Goal: Obtain resource: Download file/media

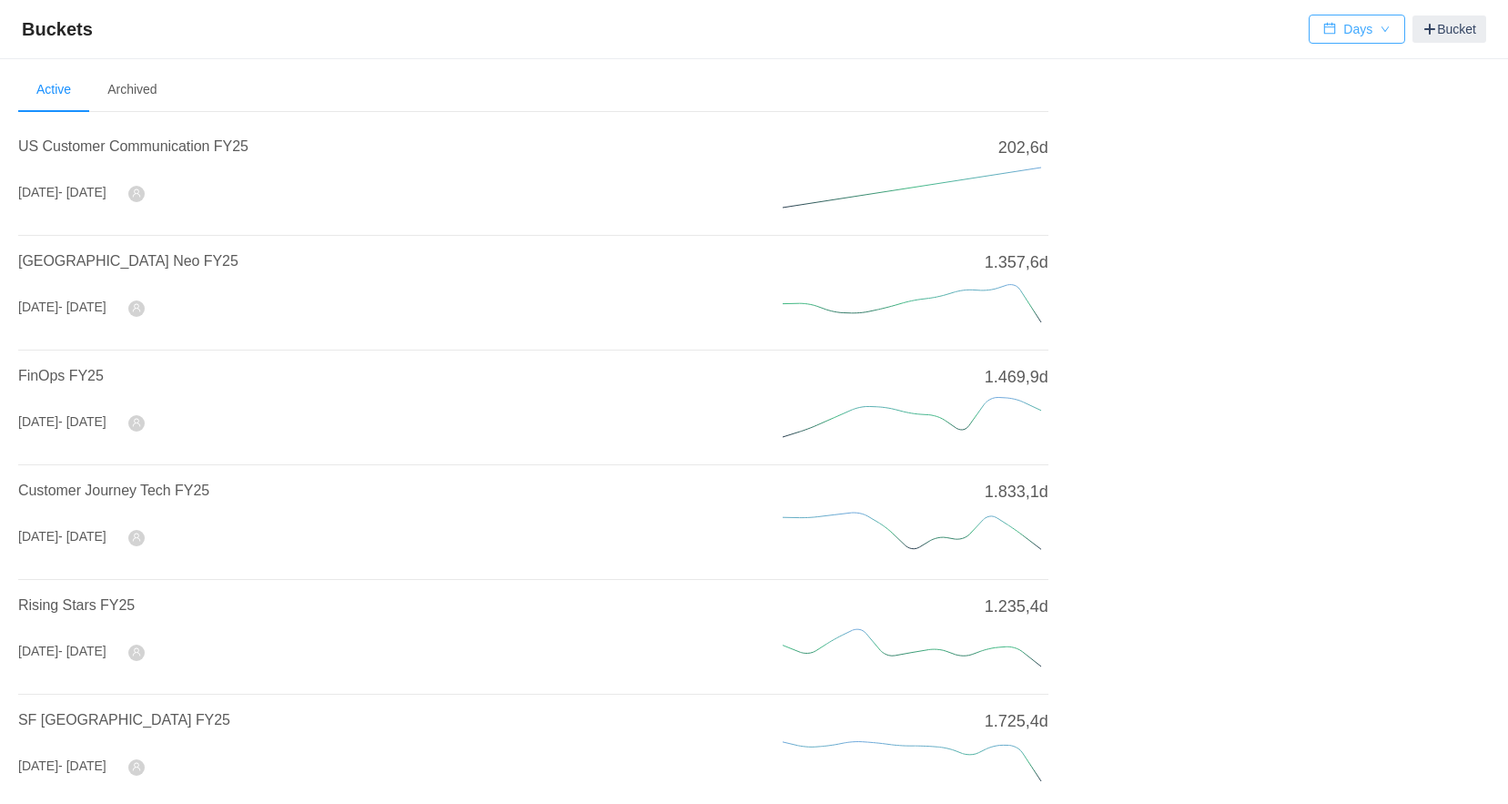
click at [1351, 23] on button "Days" at bounding box center [1357, 29] width 96 height 29
click at [1334, 94] on li "Hours" at bounding box center [1356, 94] width 95 height 29
click at [139, 146] on span "US Customer Communication FY25" at bounding box center [133, 145] width 230 height 15
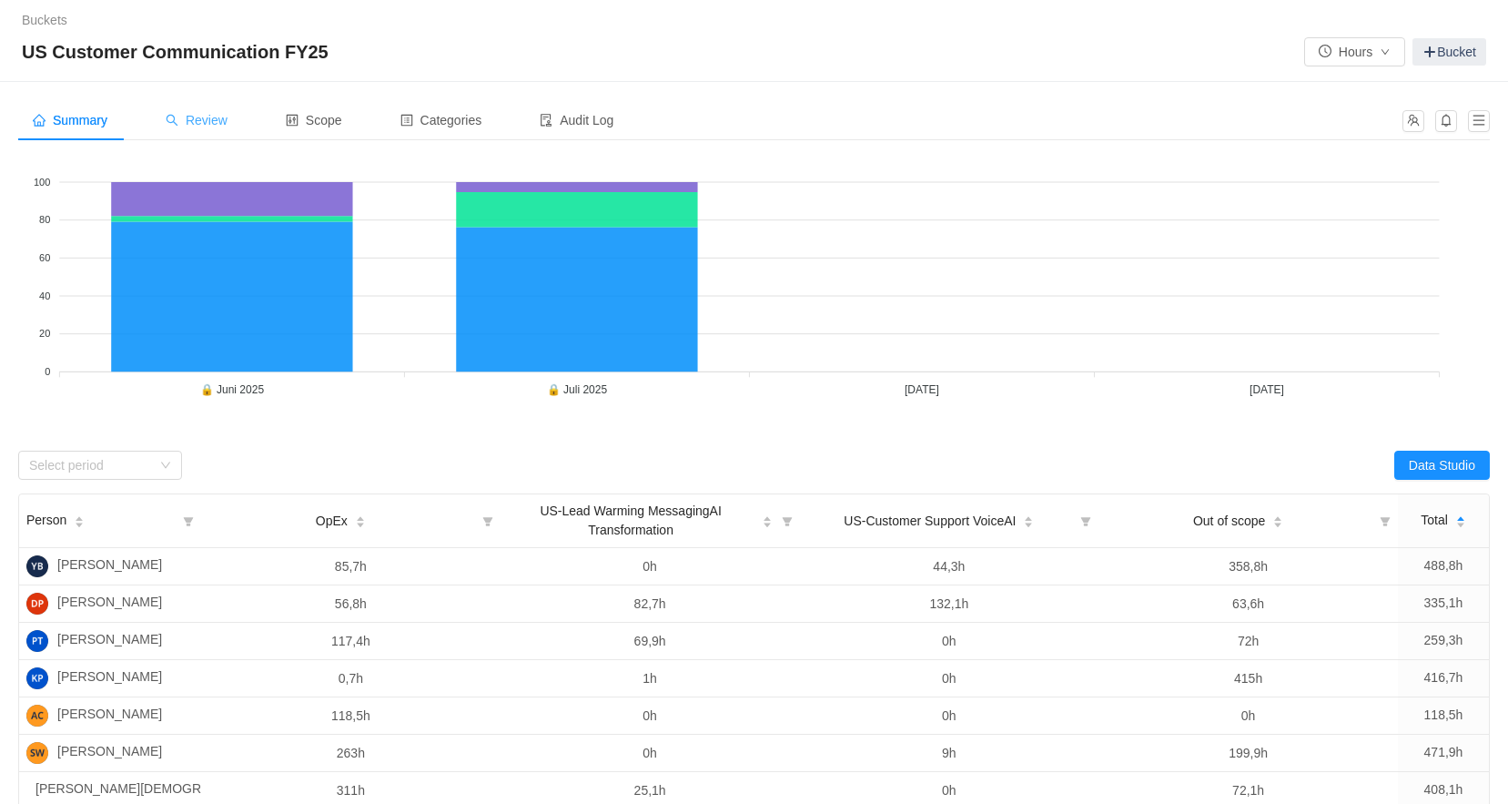
click at [187, 124] on span "Review" at bounding box center [197, 120] width 62 height 15
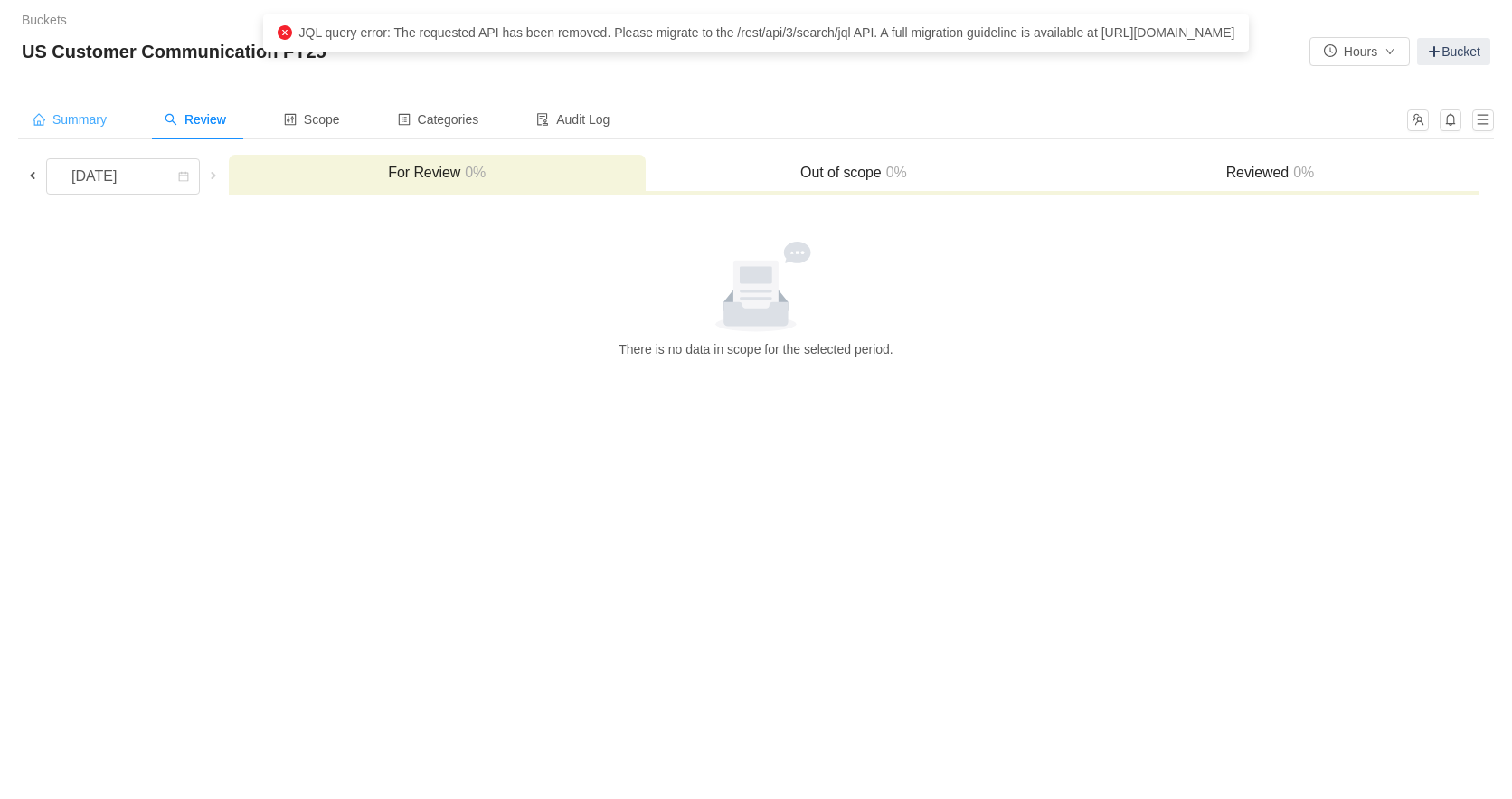
click at [87, 125] on span "Summary" at bounding box center [70, 119] width 75 height 15
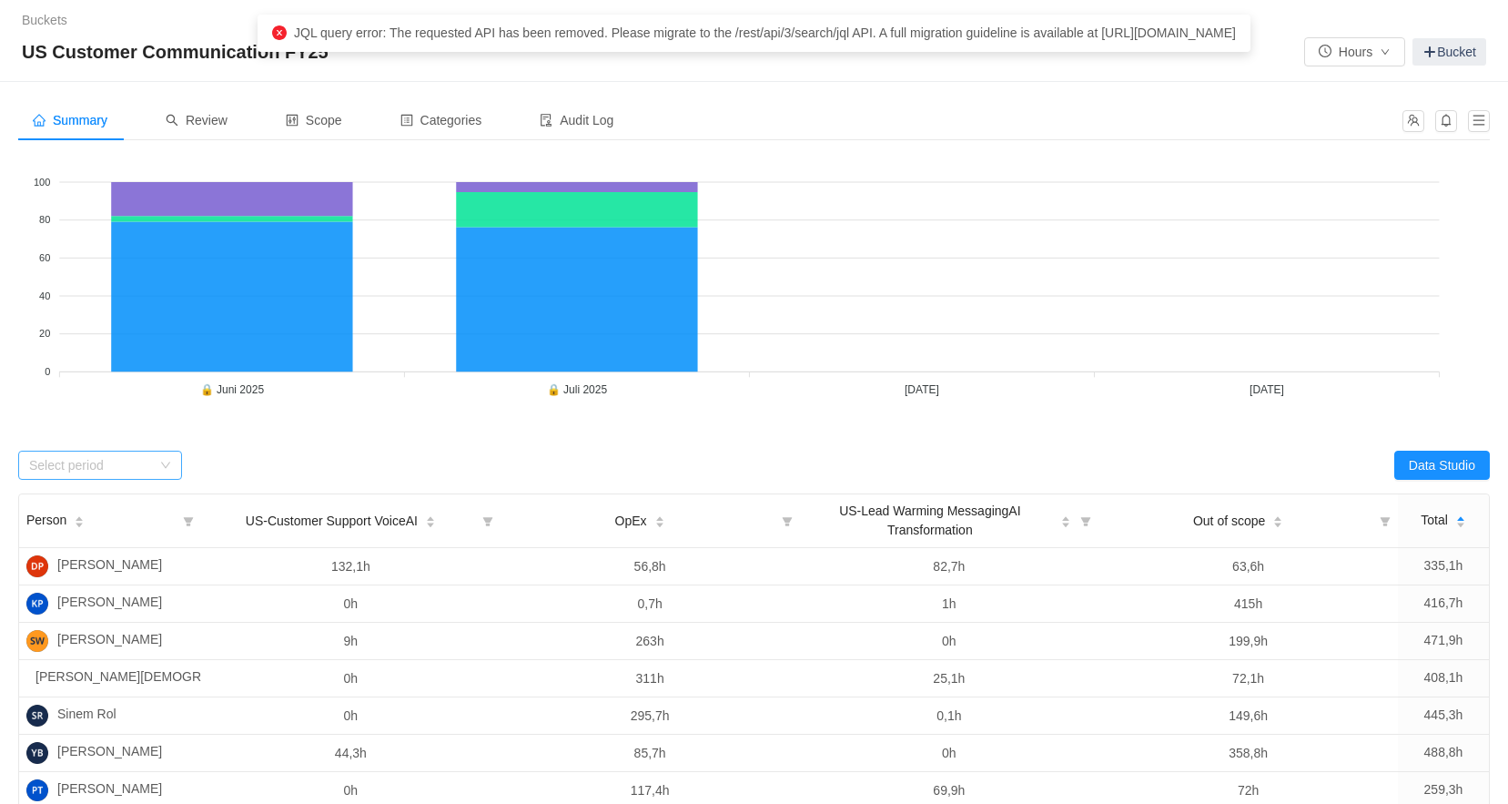
click at [143, 462] on div "Select period" at bounding box center [90, 465] width 122 height 18
click at [120, 565] on li "[DATE]" at bounding box center [100, 559] width 164 height 29
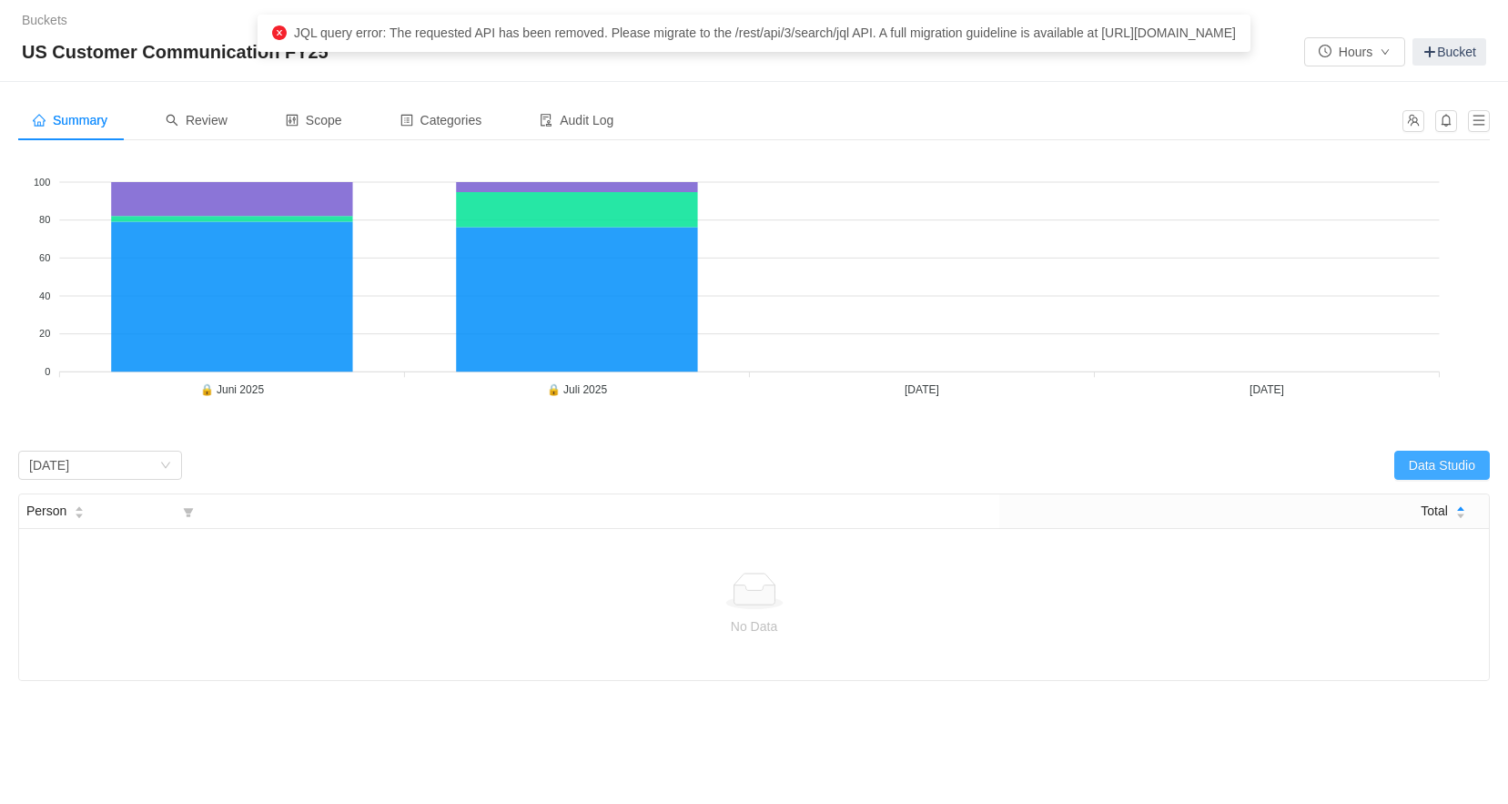
click at [1448, 460] on button "Data Studio" at bounding box center [1442, 464] width 96 height 29
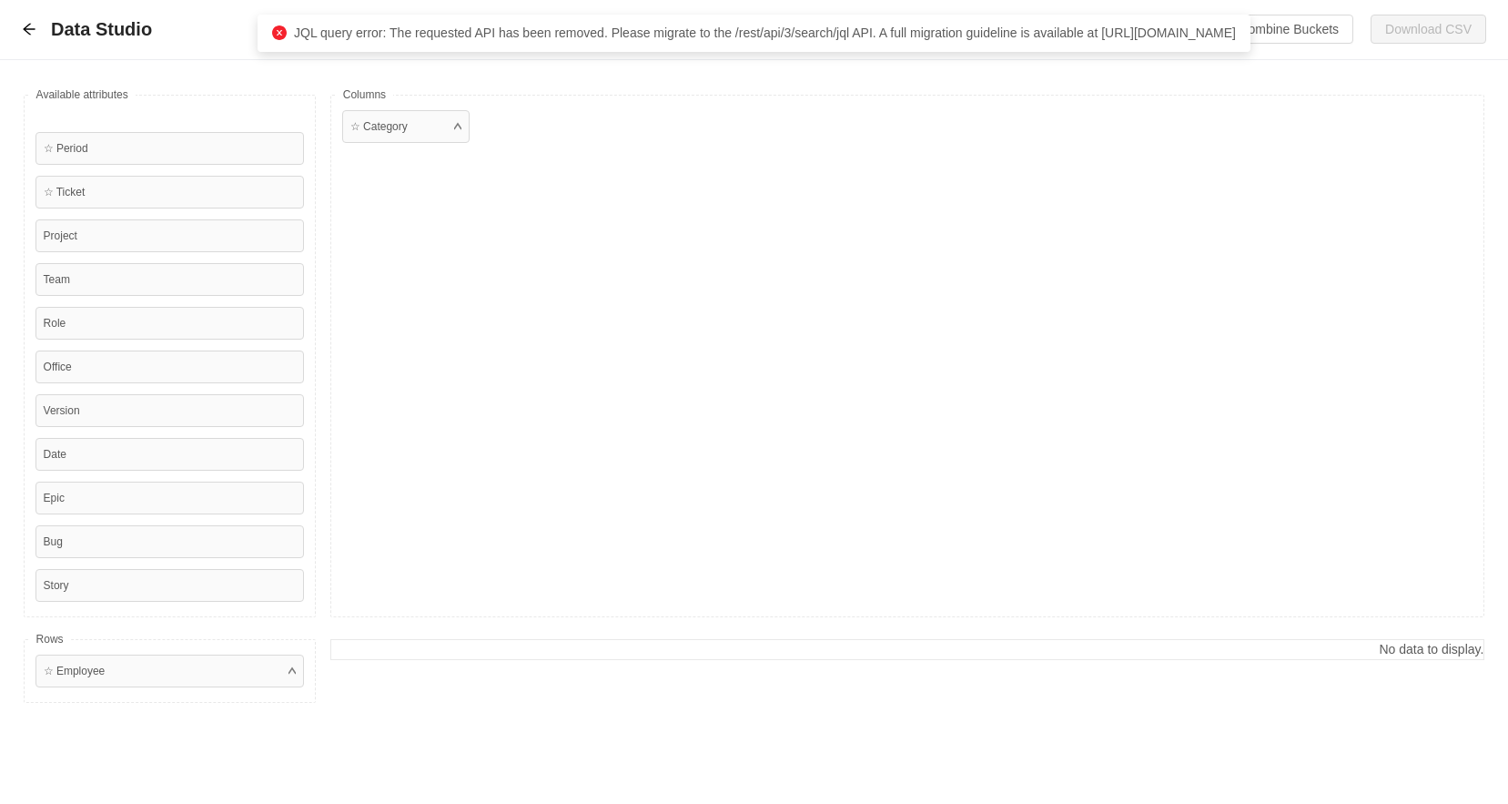
click at [27, 38] on div "Data Studio Additional fields (0) Combine Buckets (0) Download CSV" at bounding box center [754, 30] width 1464 height 30
click at [26, 32] on icon "icon: arrow-left" at bounding box center [29, 30] width 12 height 12
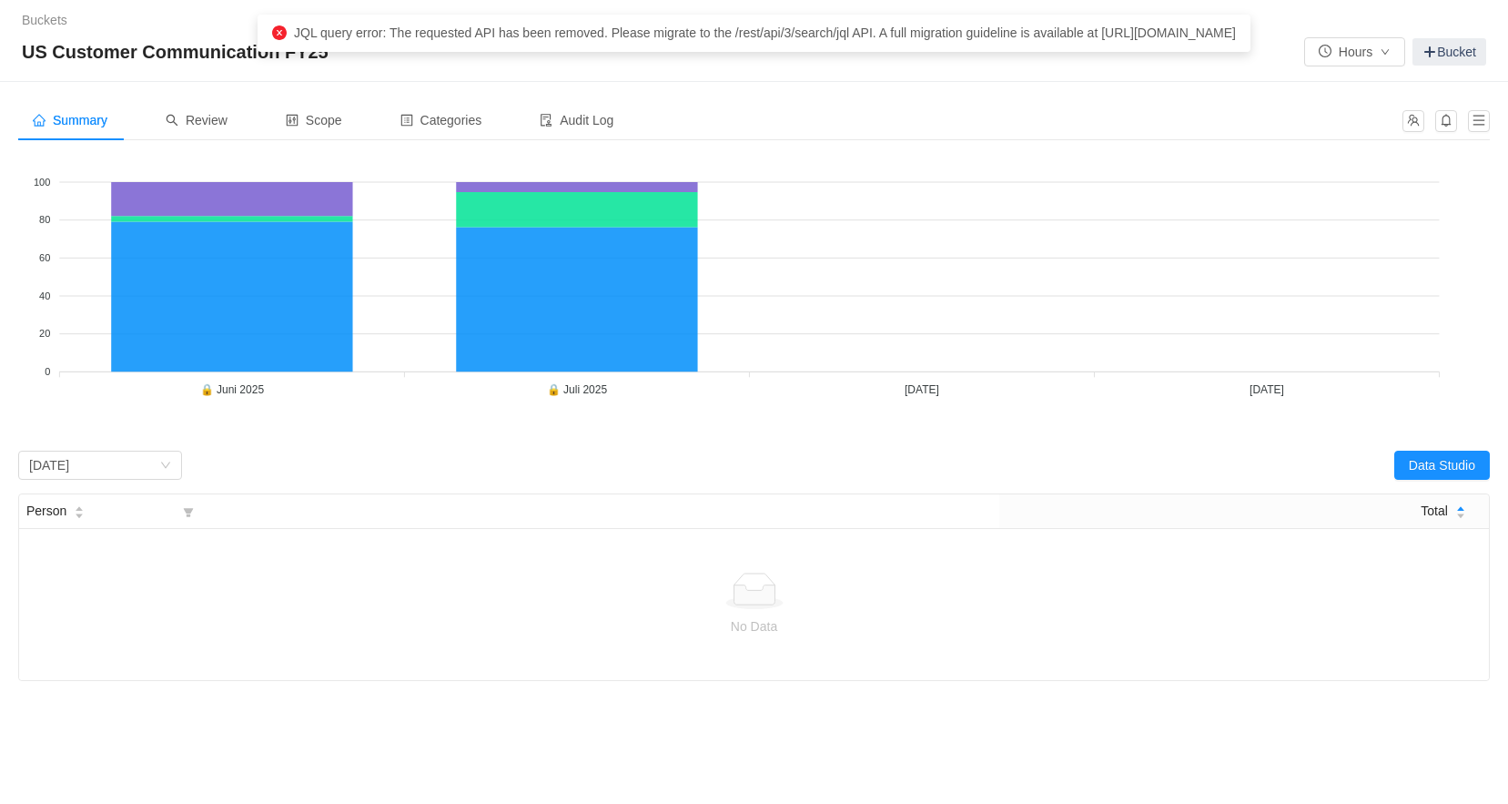
click at [26, 32] on div "Buckets / / US Customer Communication FY25 Hours Bucket" at bounding box center [754, 41] width 1508 height 82
click at [37, 15] on link "Buckets" at bounding box center [45, 20] width 46 height 15
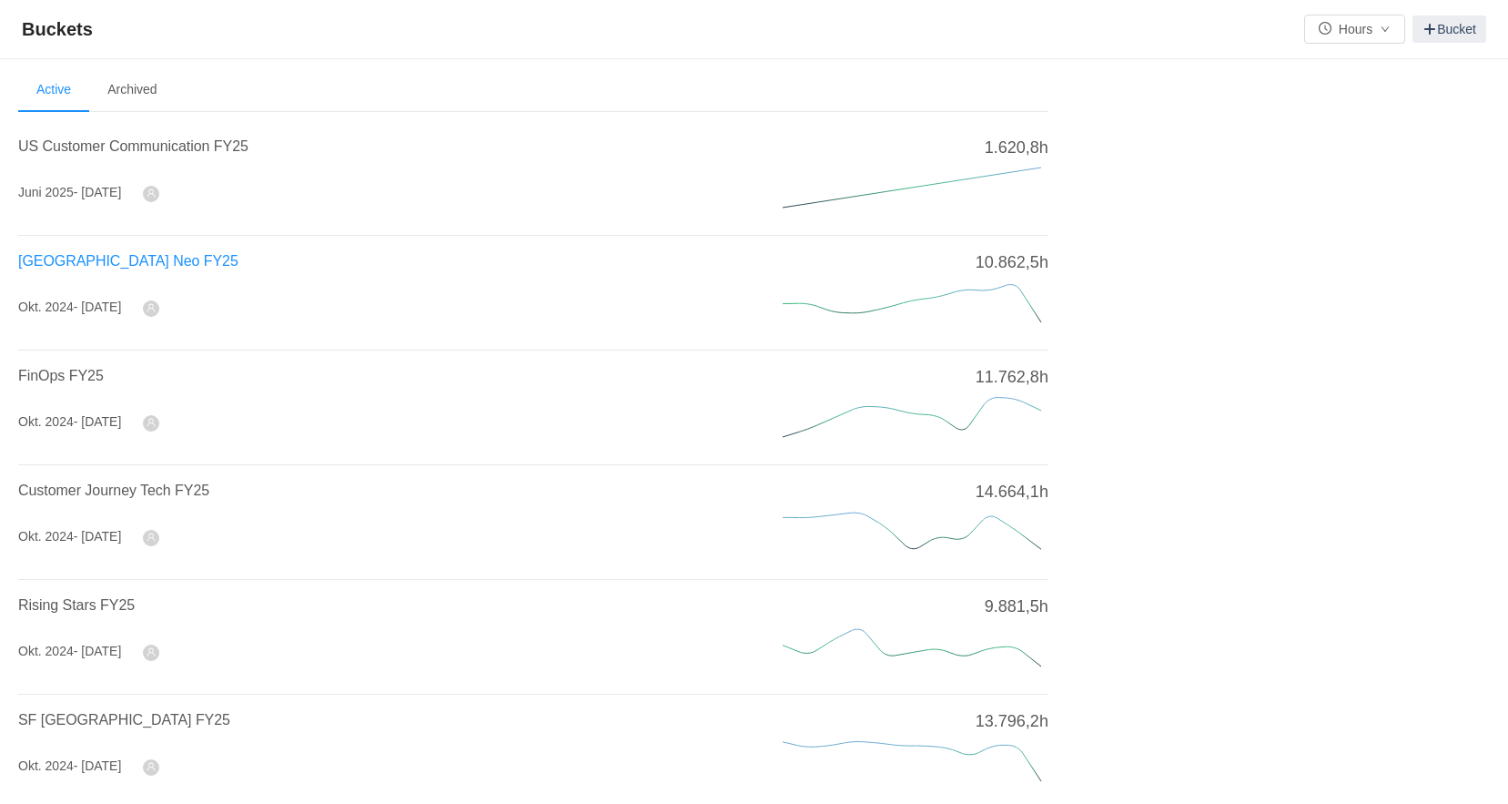
click at [111, 258] on span "[GEOGRAPHIC_DATA] Neo FY25" at bounding box center [128, 260] width 220 height 15
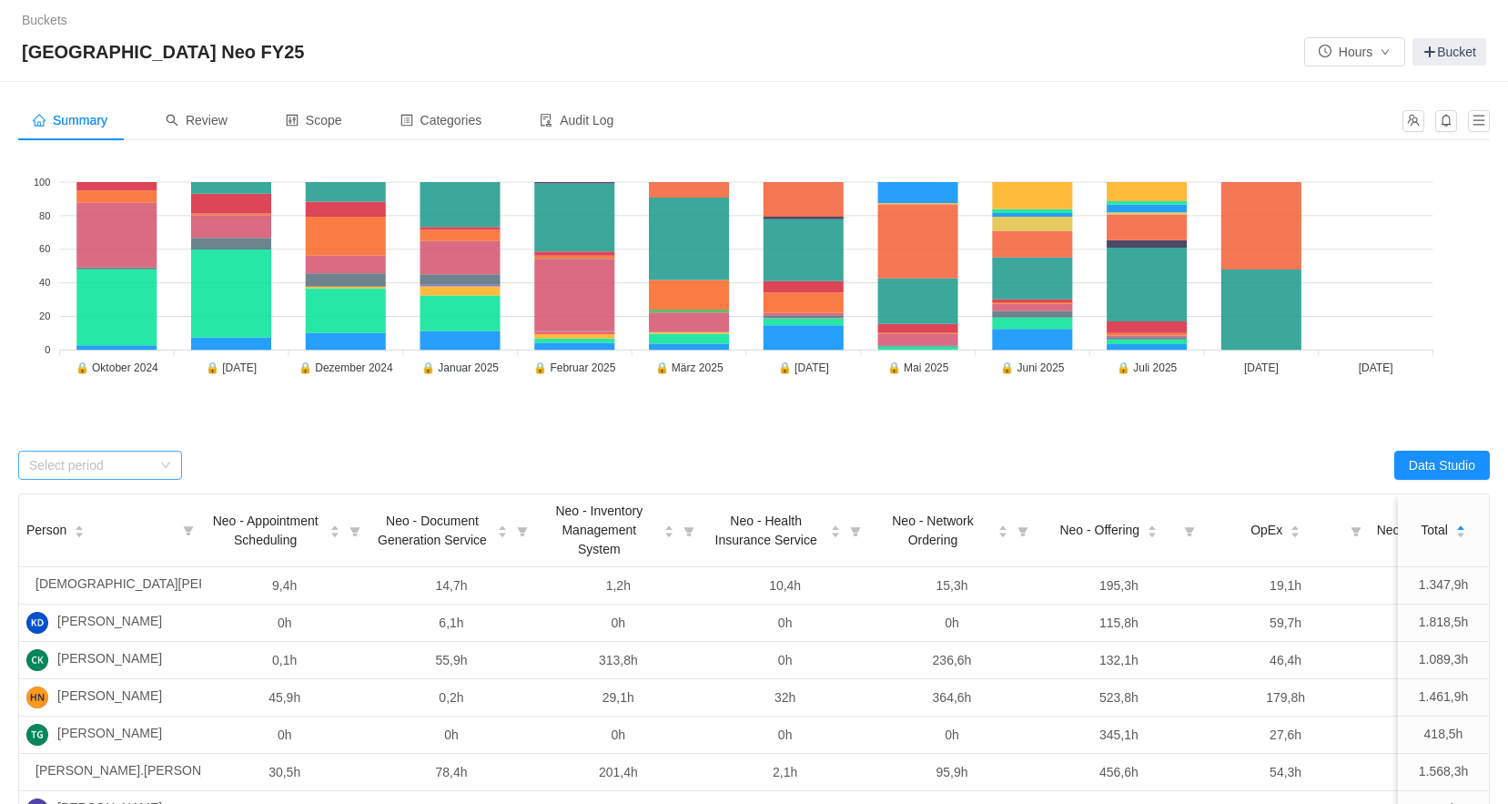
click at [146, 467] on div "Select period" at bounding box center [90, 465] width 122 height 18
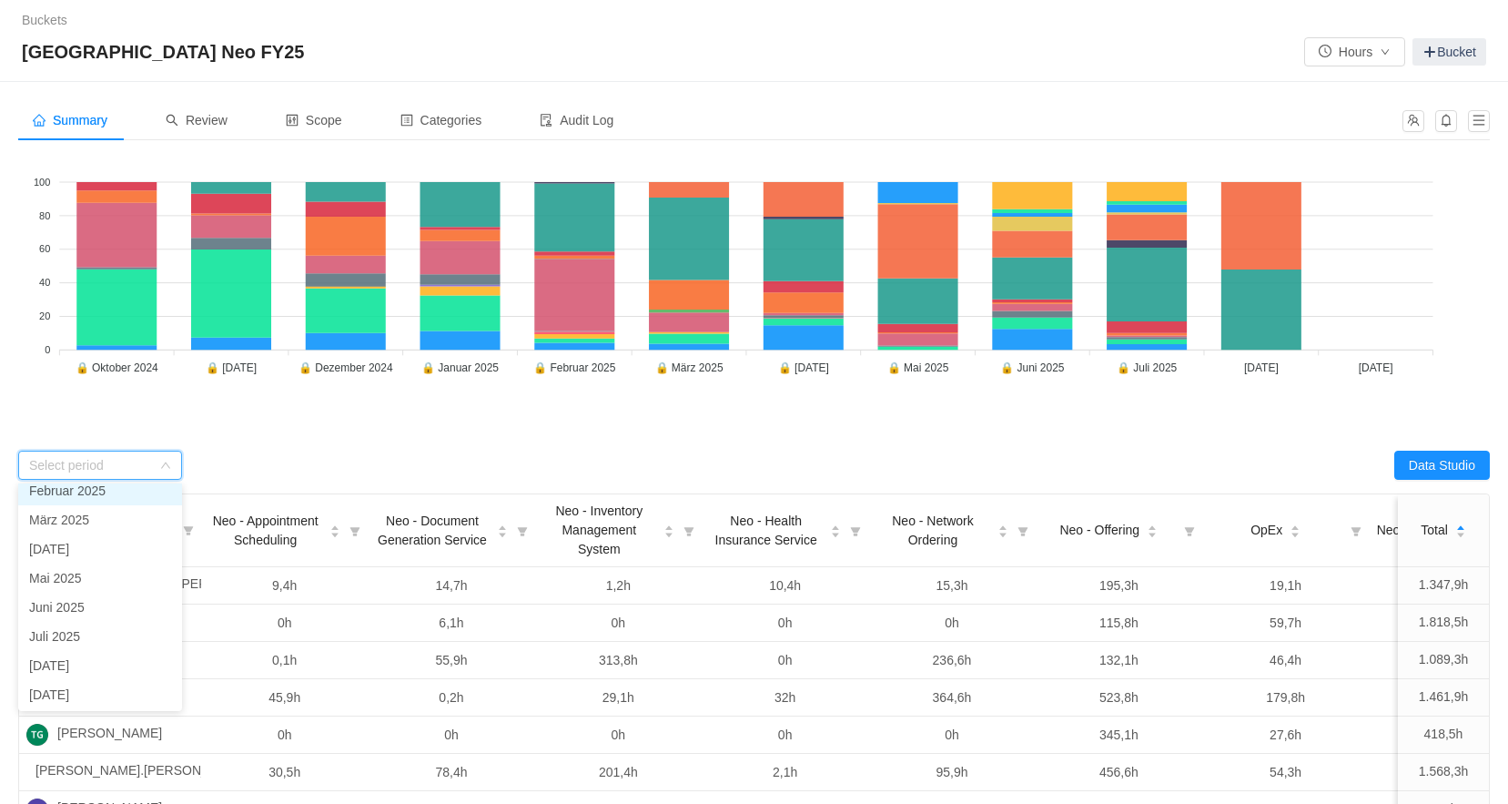
scroll to position [129, 0]
click at [86, 662] on li "[DATE]" at bounding box center [100, 663] width 164 height 29
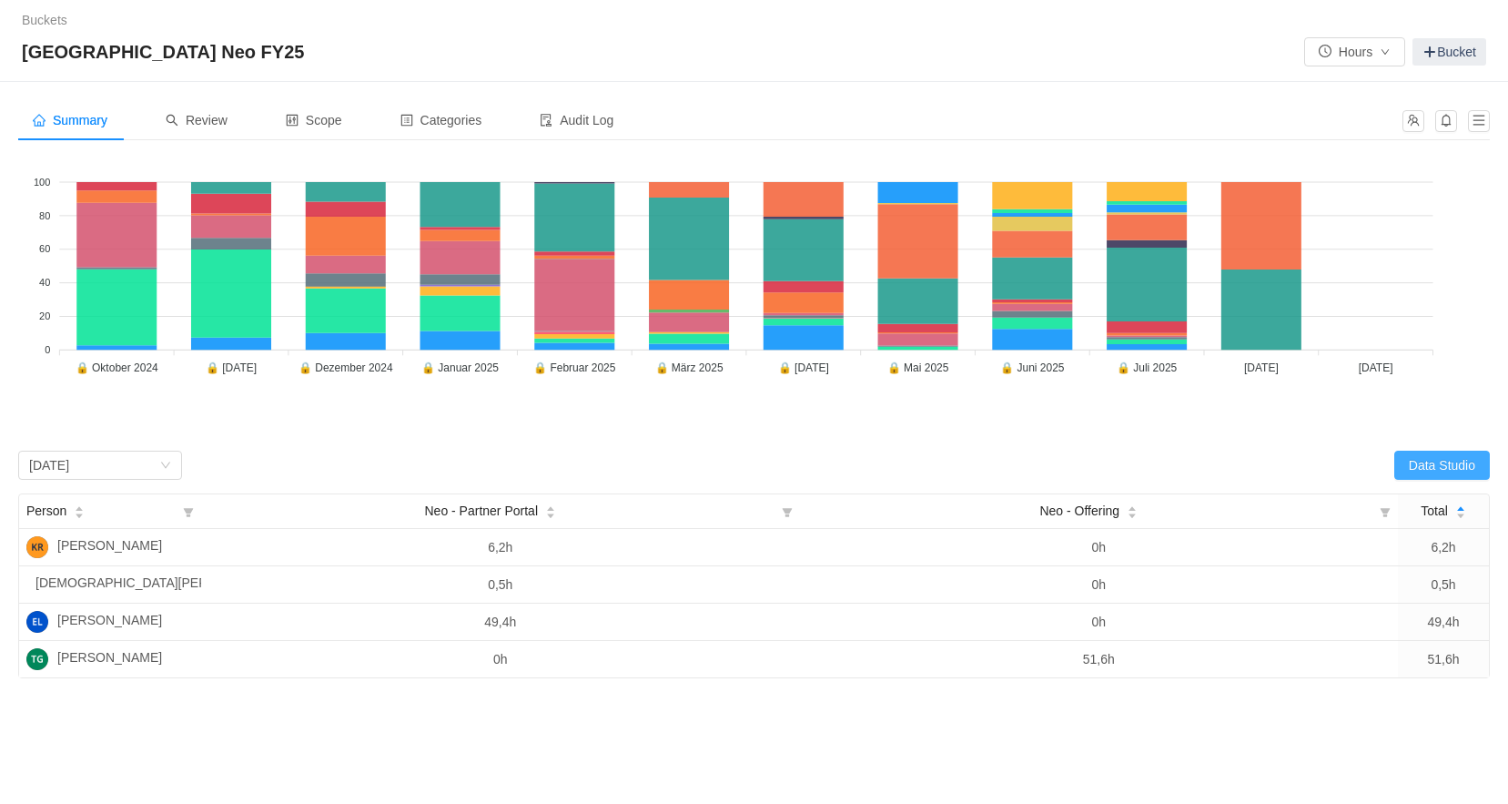
click at [1427, 464] on button "Data Studio" at bounding box center [1442, 464] width 96 height 29
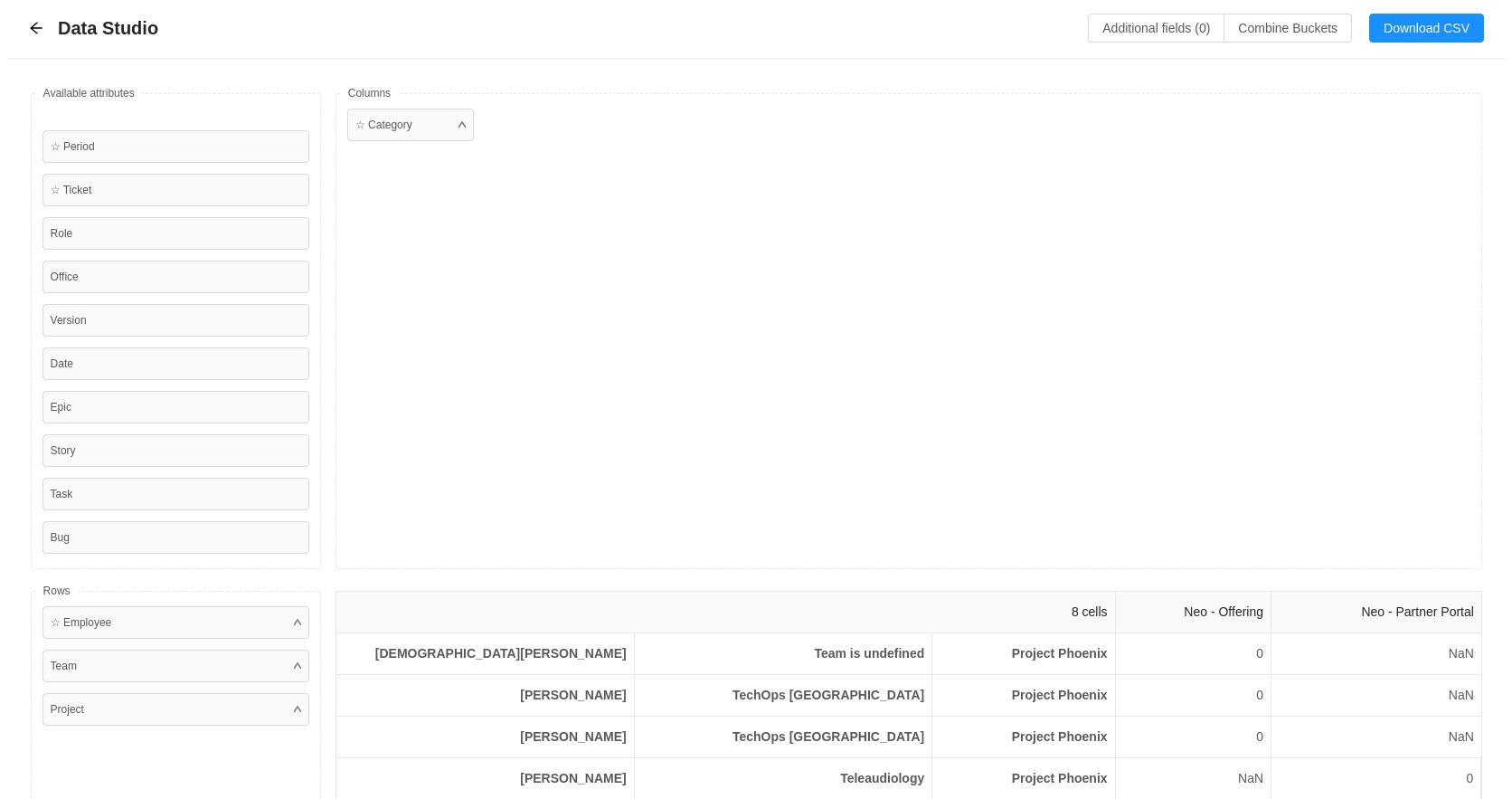
scroll to position [0, 0]
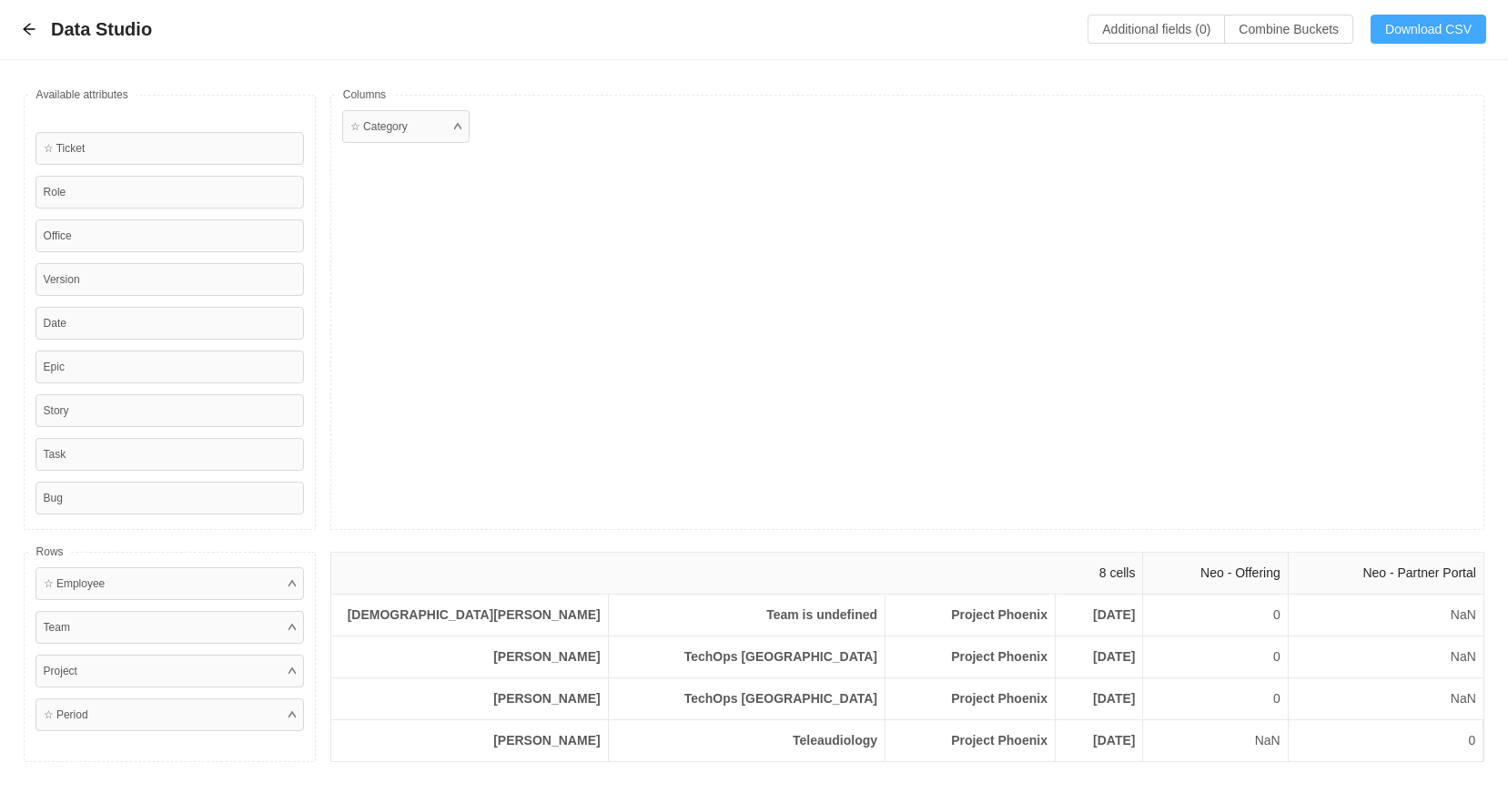
click at [1420, 31] on button "Download CSV" at bounding box center [1428, 29] width 116 height 29
click at [25, 30] on icon "icon: arrow-left" at bounding box center [29, 30] width 12 height 12
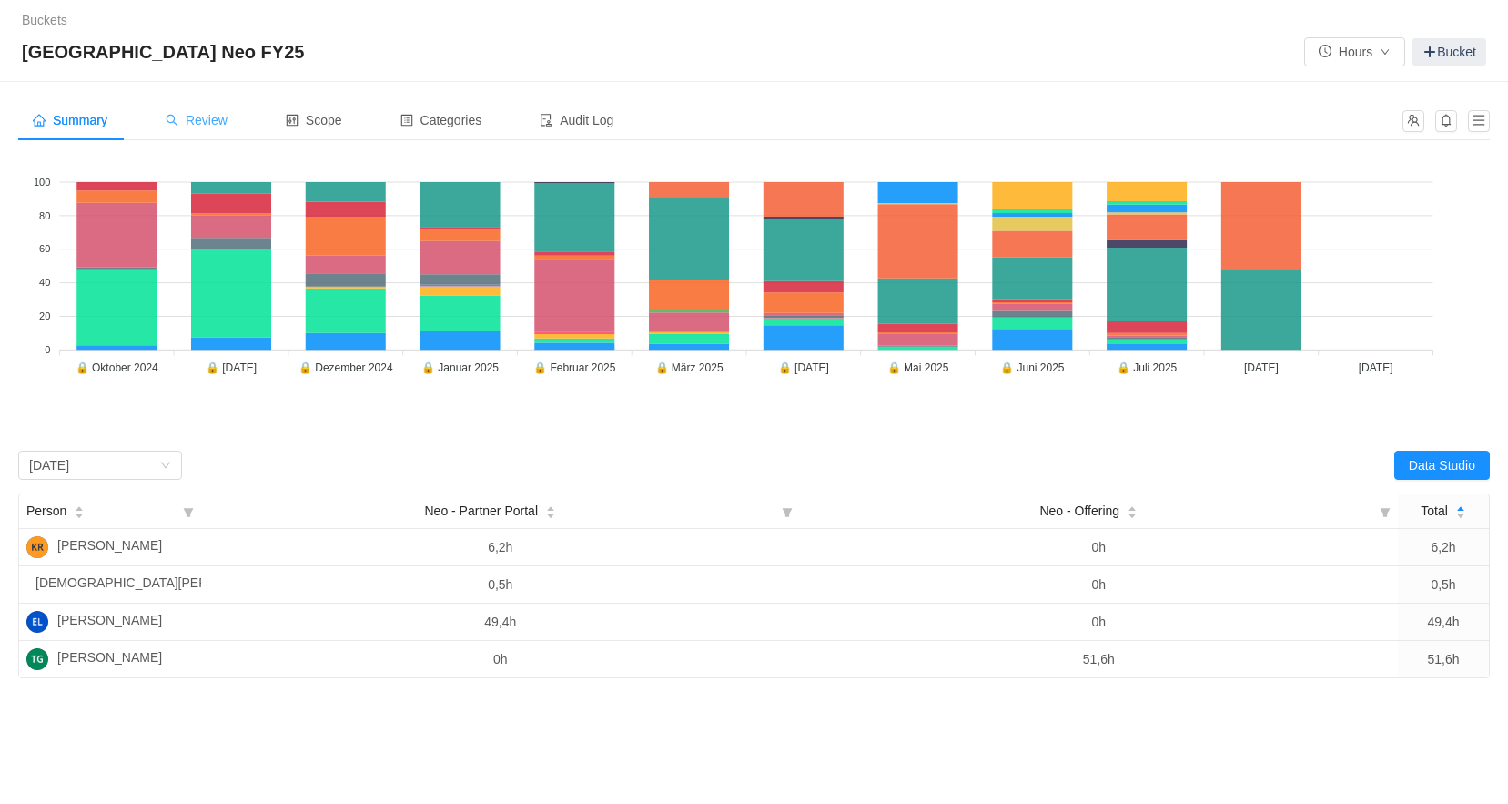
click at [177, 117] on icon "icon: search" at bounding box center [172, 120] width 13 height 13
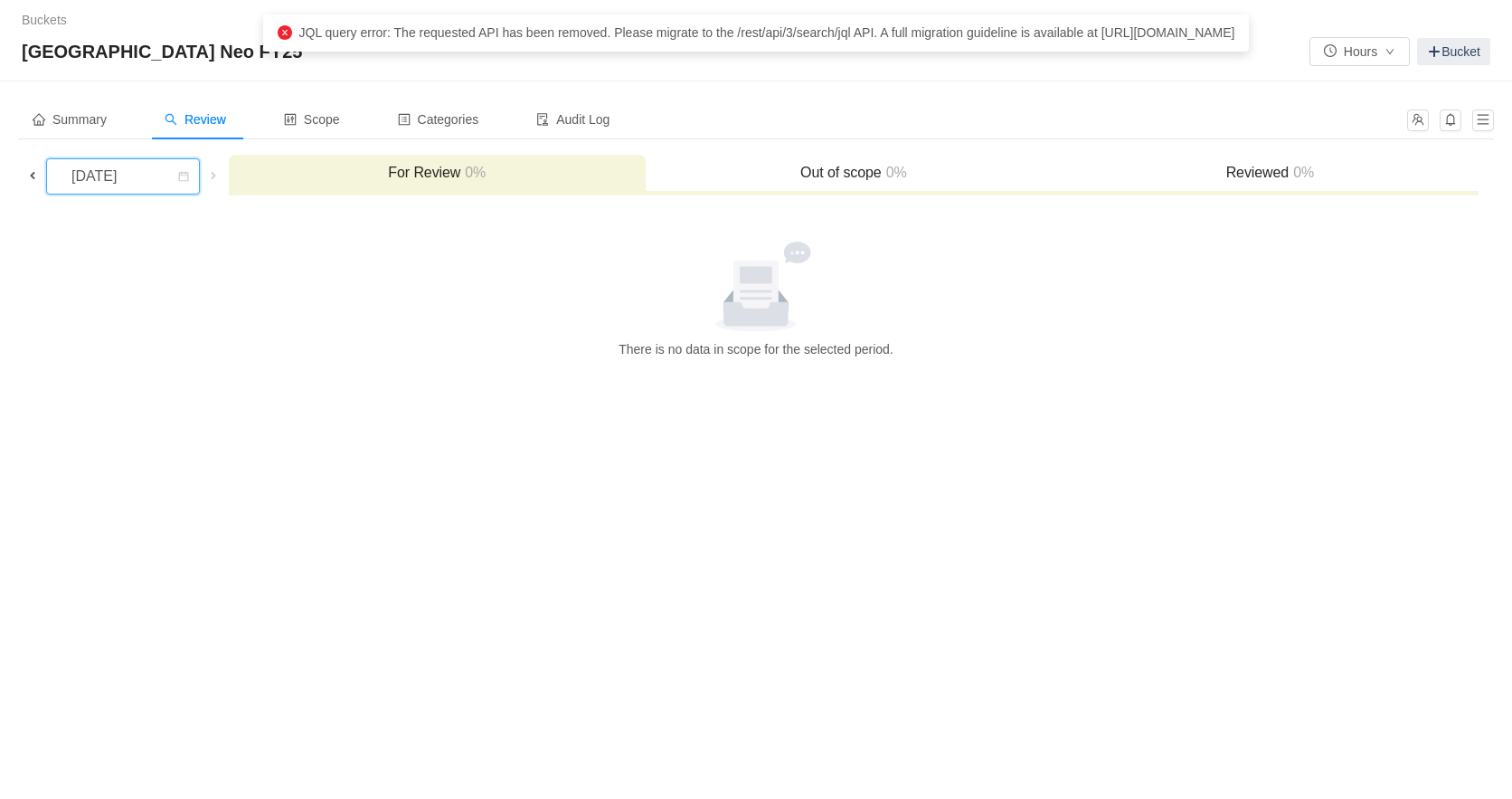
click at [135, 184] on div "[DATE]" at bounding box center [95, 176] width 77 height 35
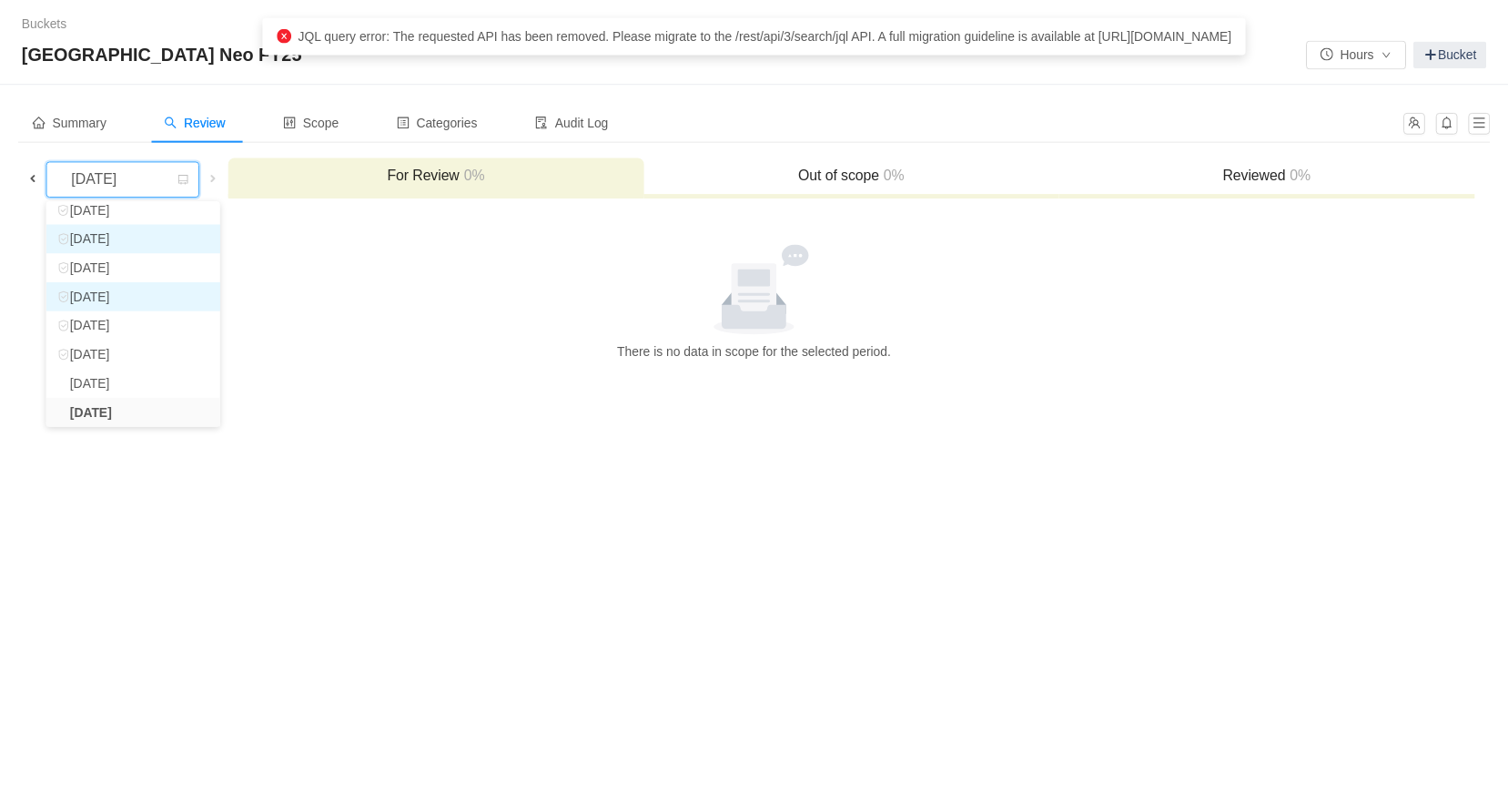
scroll to position [120, 0]
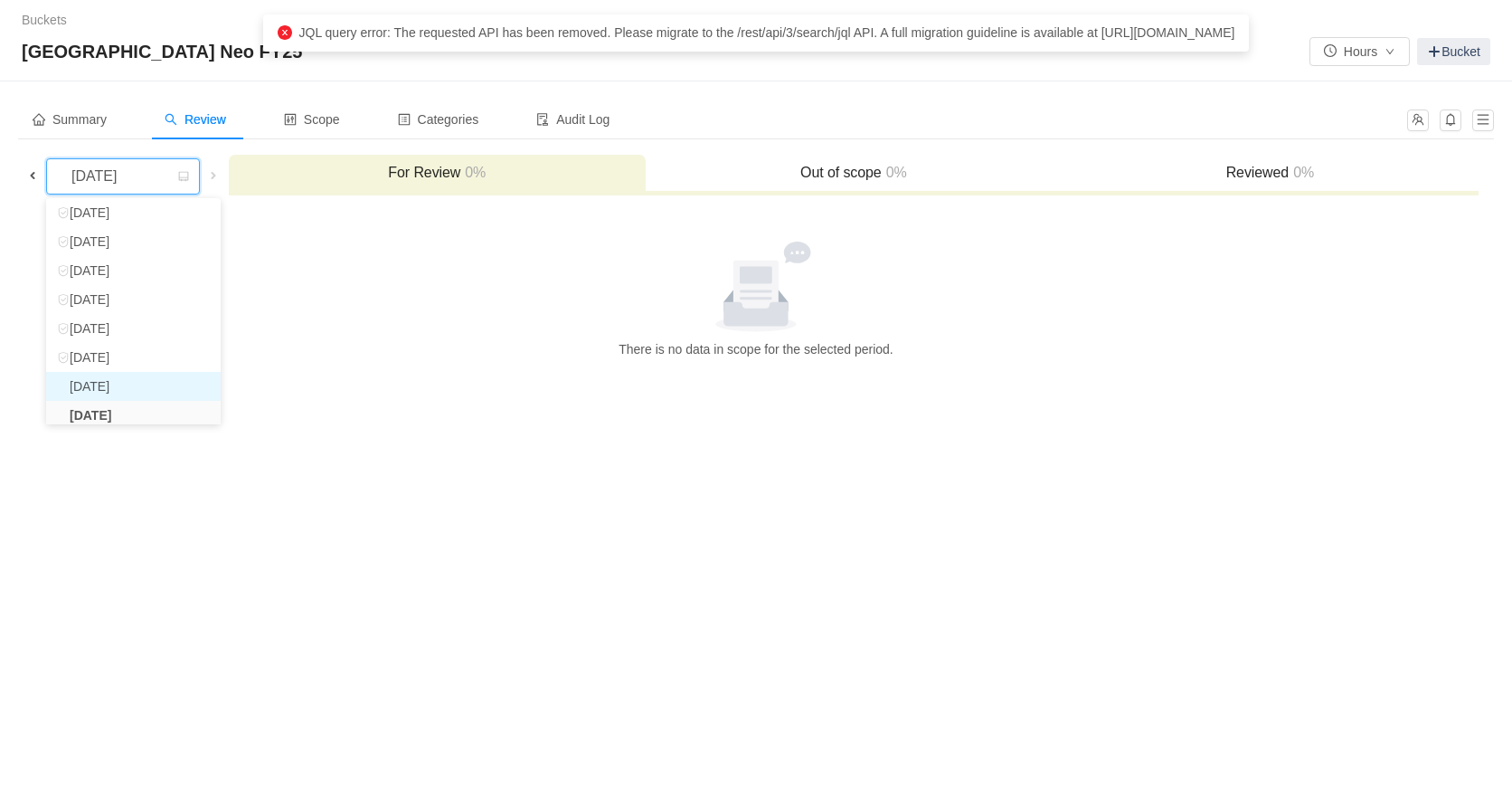
click at [152, 388] on li "[DATE]" at bounding box center [133, 386] width 175 height 29
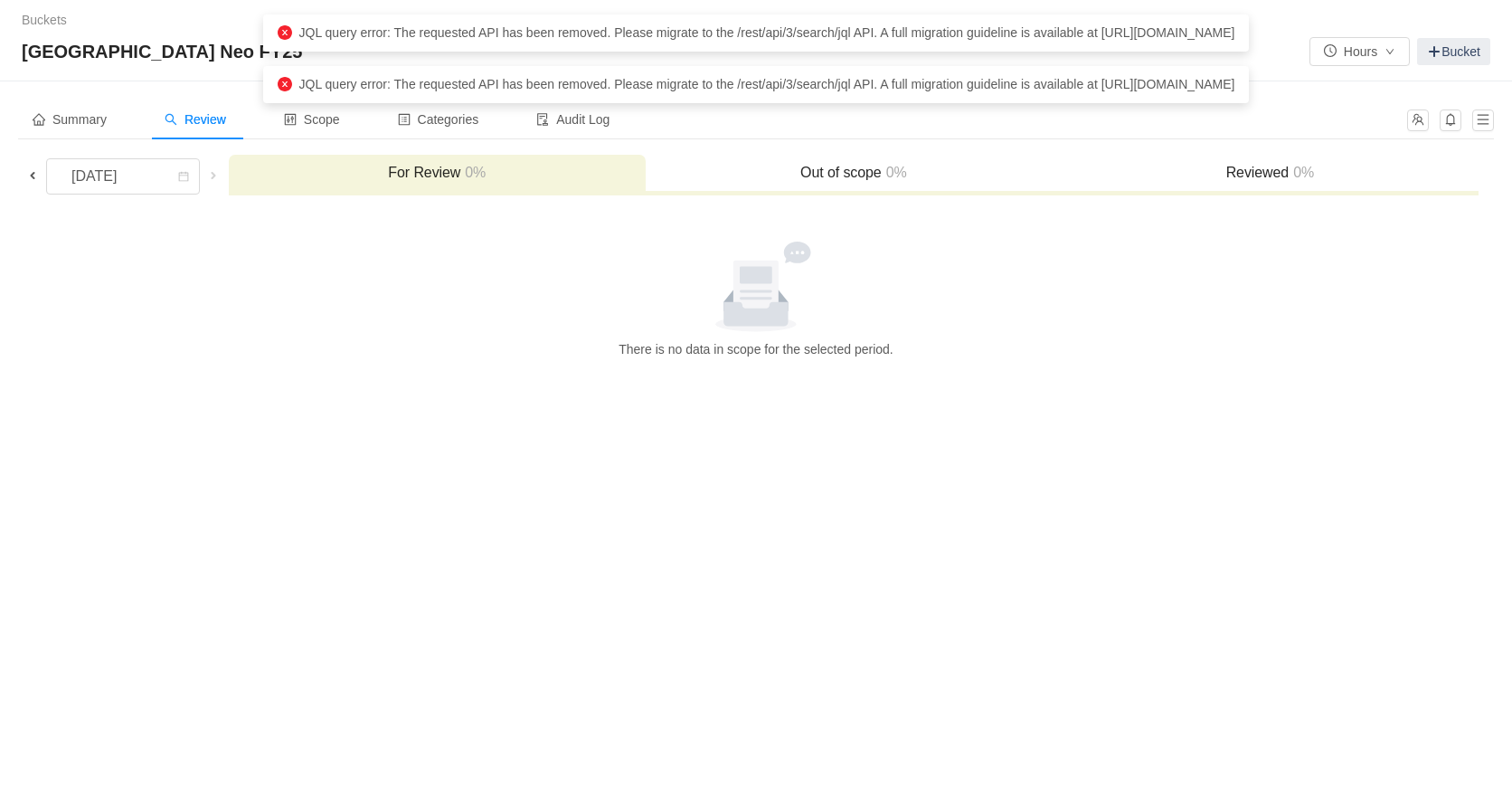
click at [856, 182] on div "Out of scope 0%" at bounding box center [854, 174] width 417 height 39
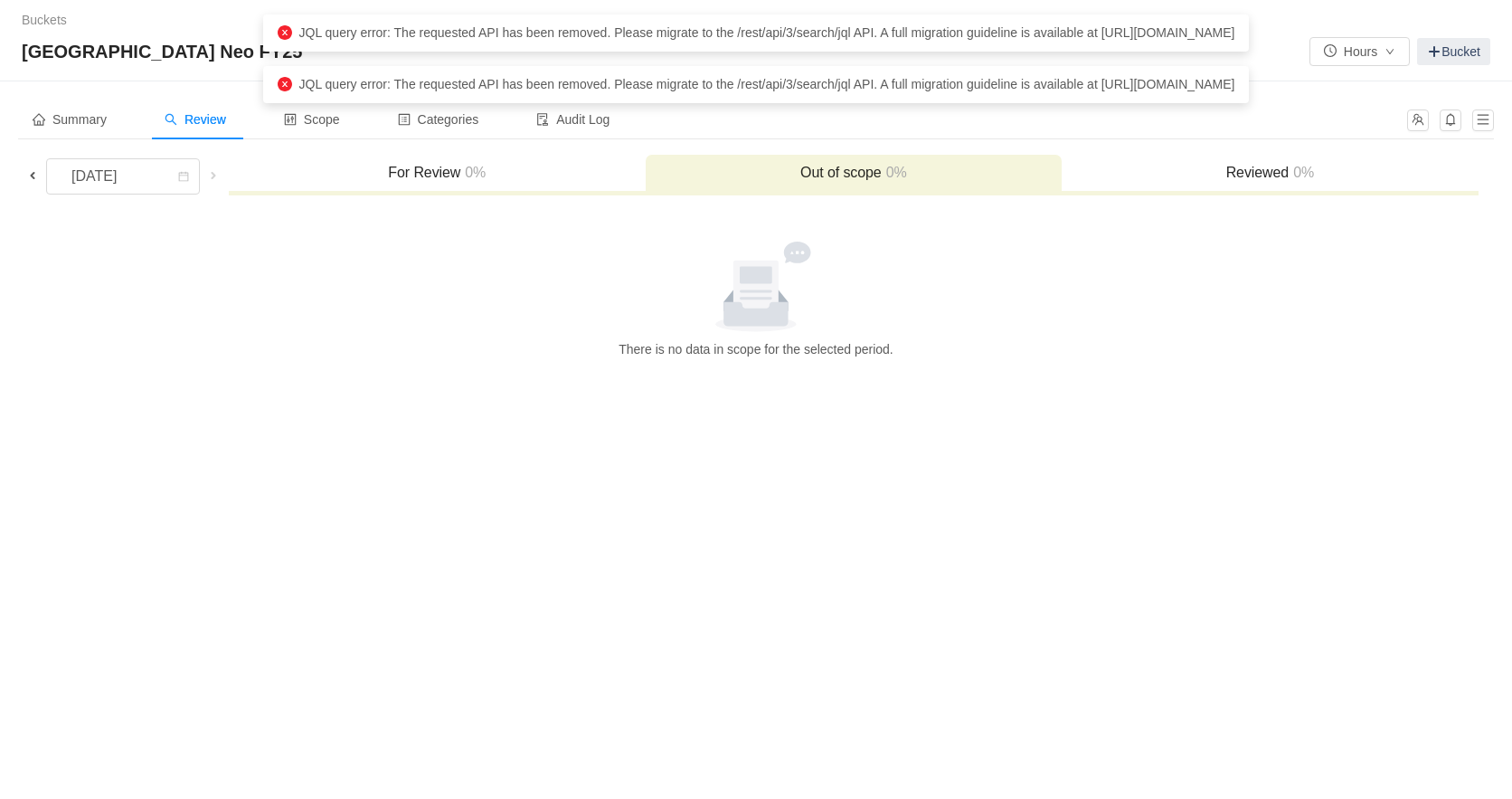
click at [1244, 171] on h3 "Reviewed 0%" at bounding box center [1269, 173] width 398 height 18
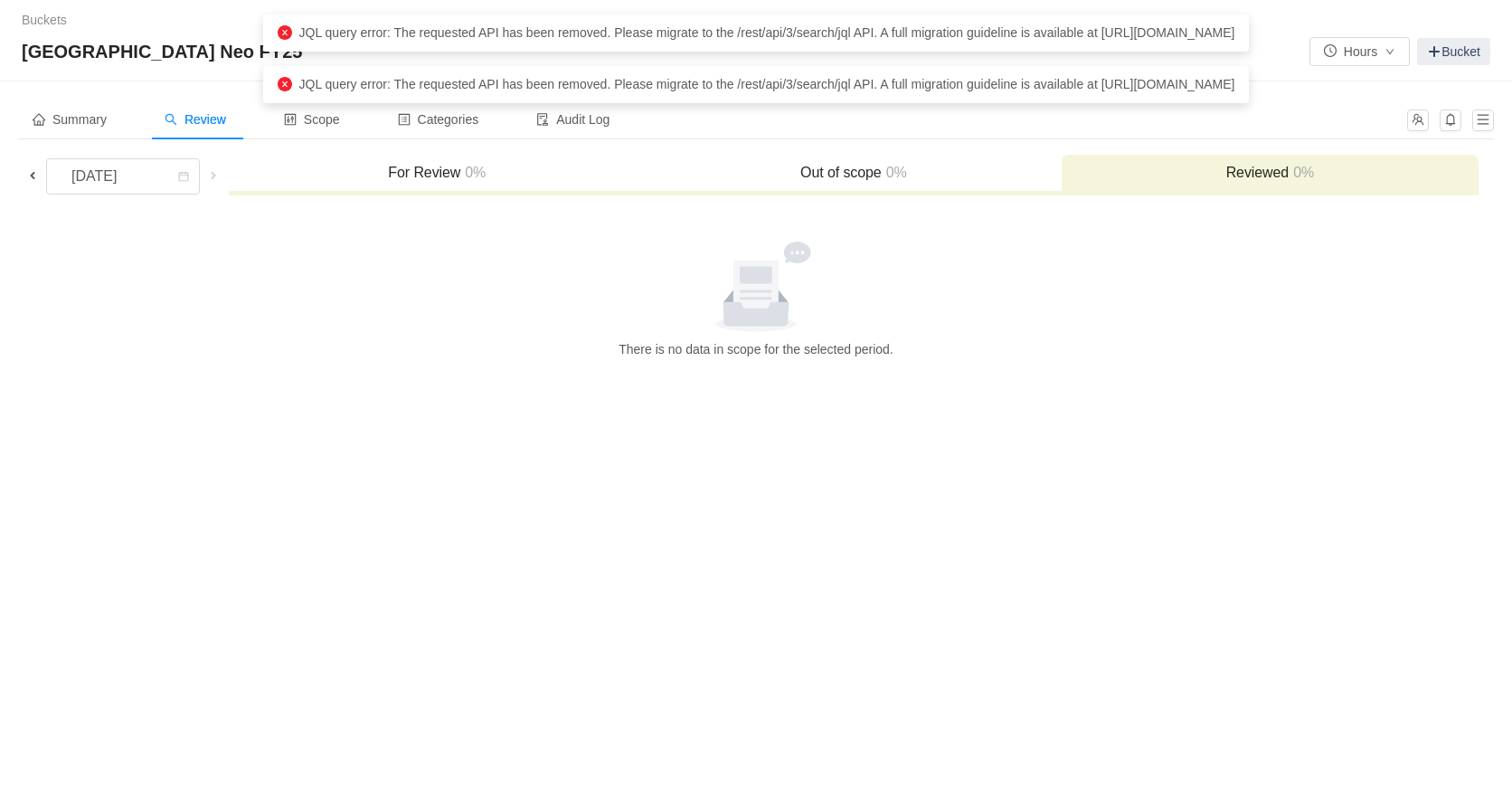
click at [442, 175] on h3 "For Review 0%" at bounding box center [436, 173] width 398 height 18
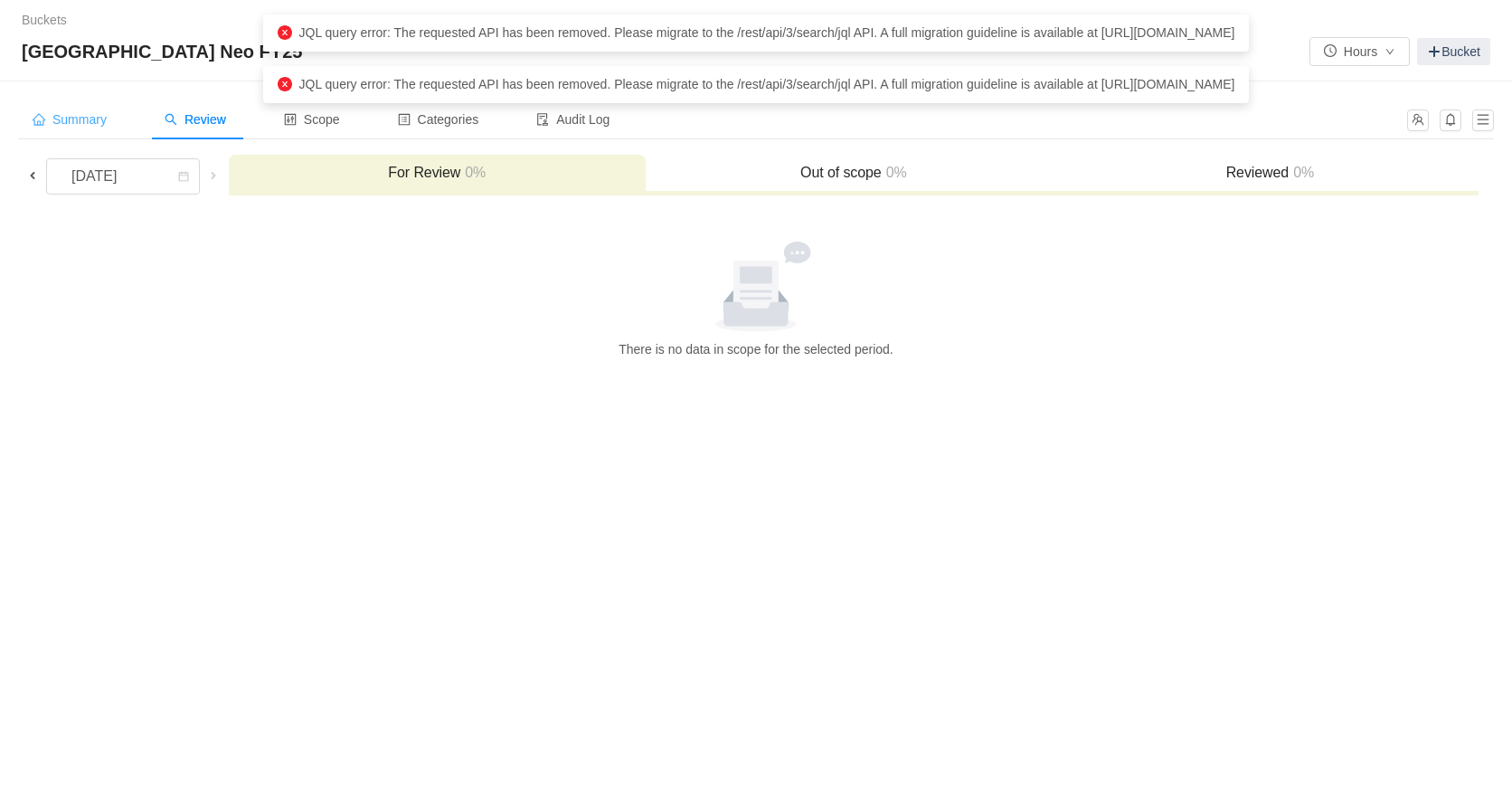
click at [95, 120] on span "Summary" at bounding box center [70, 119] width 75 height 15
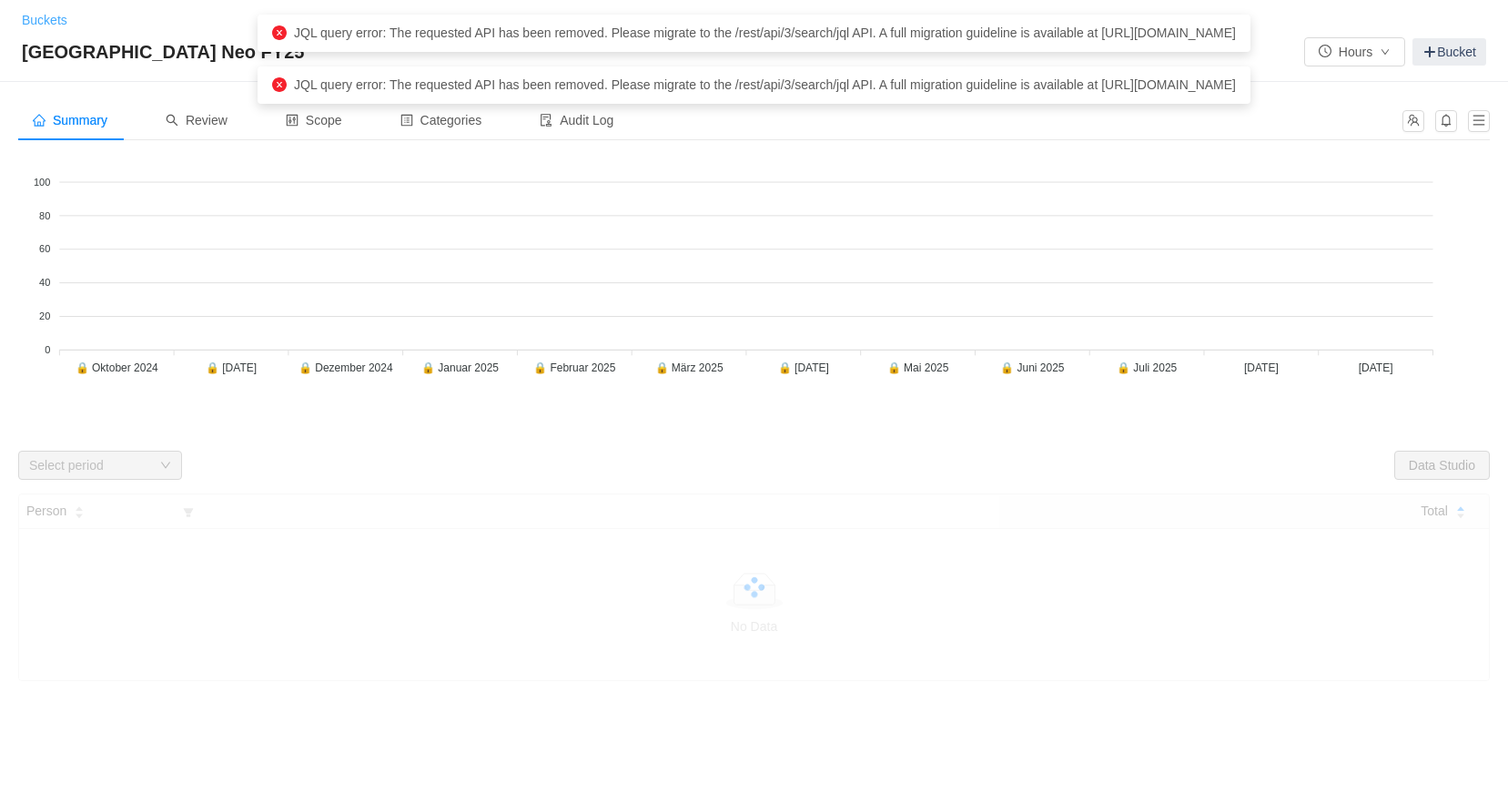
click at [44, 14] on link "Buckets" at bounding box center [45, 20] width 46 height 15
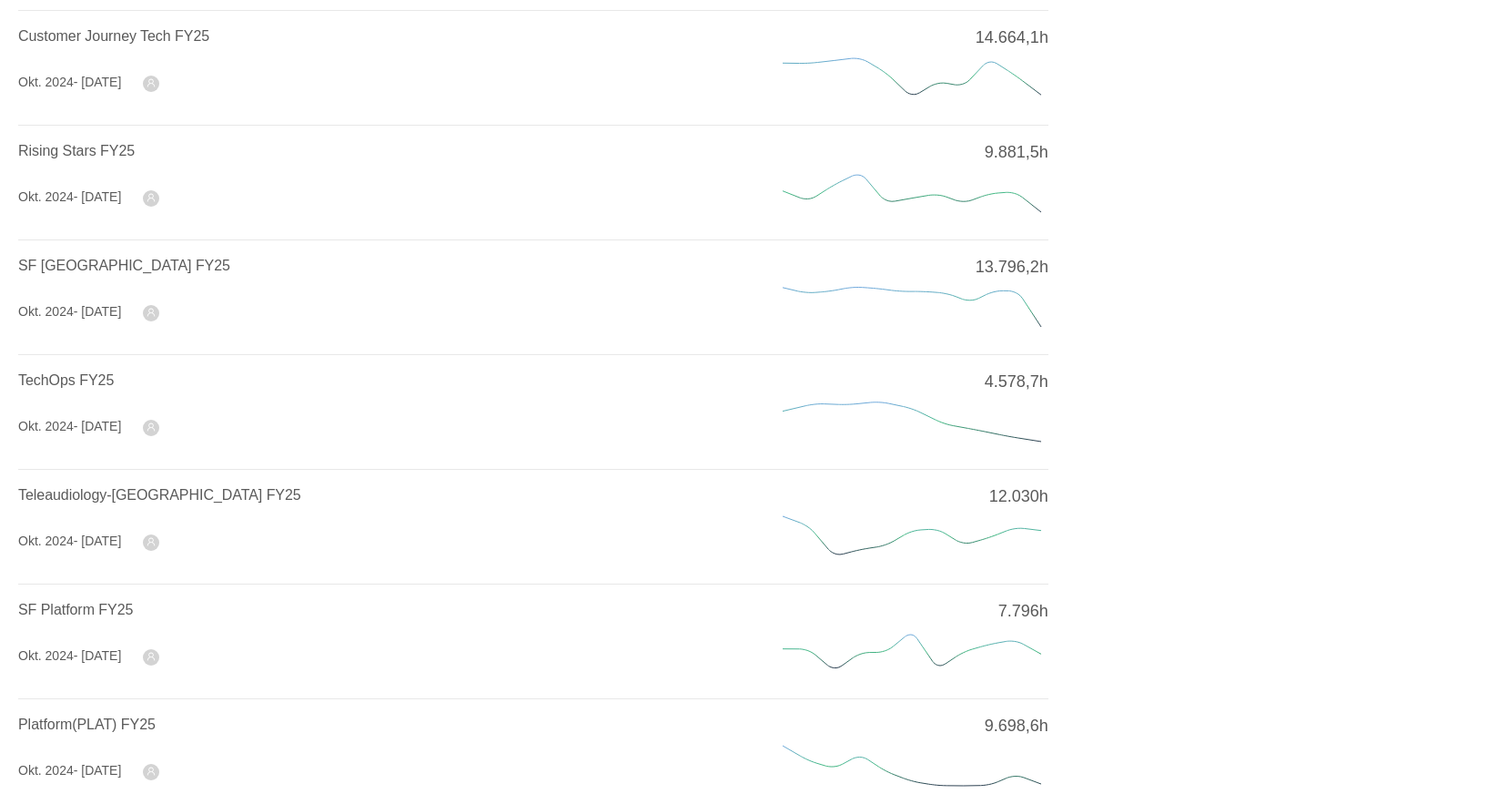
scroll to position [597, 0]
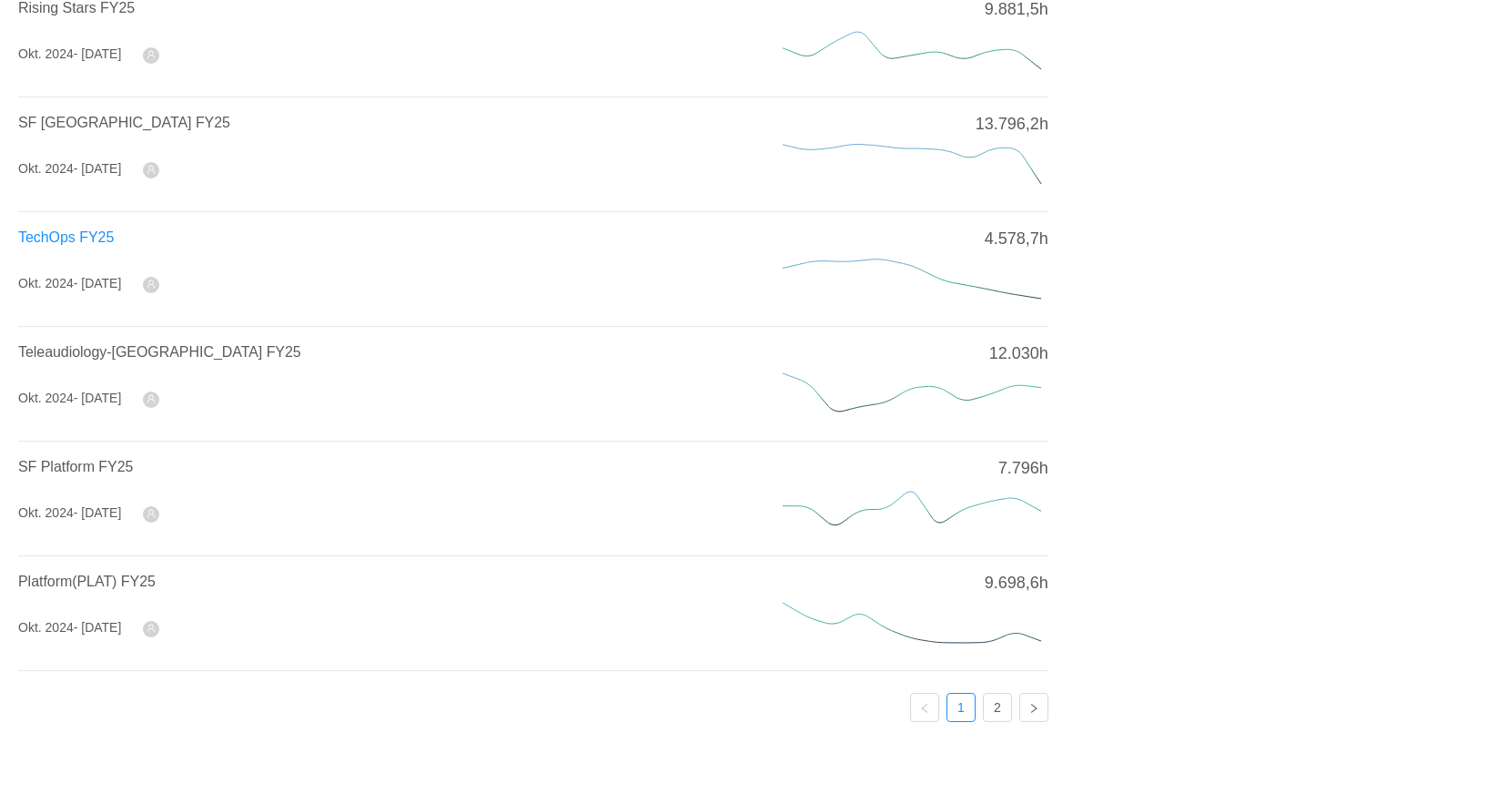
click at [62, 238] on span "TechOps FY25" at bounding box center [66, 236] width 96 height 15
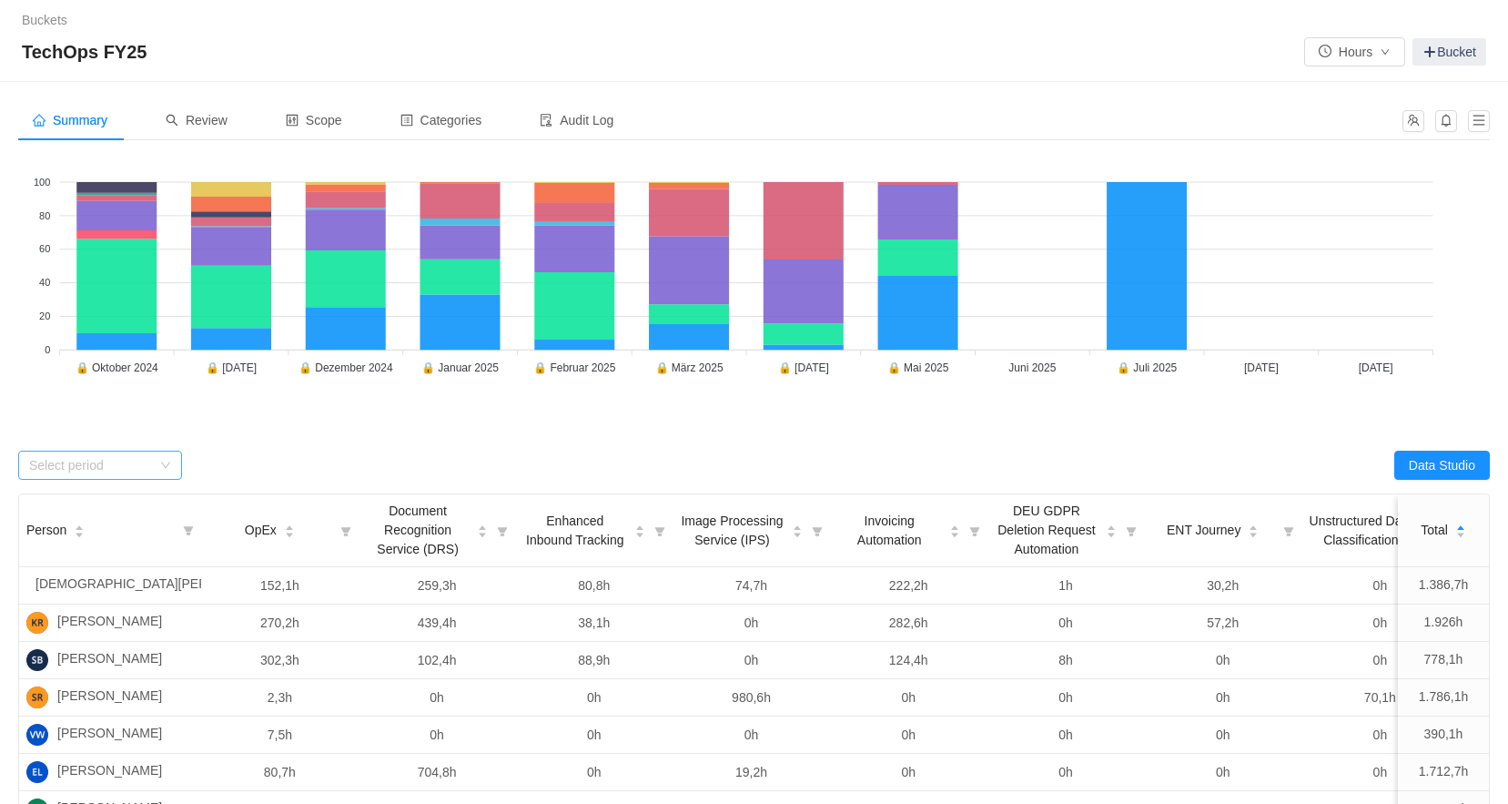
click at [146, 460] on div "Select period" at bounding box center [90, 465] width 122 height 18
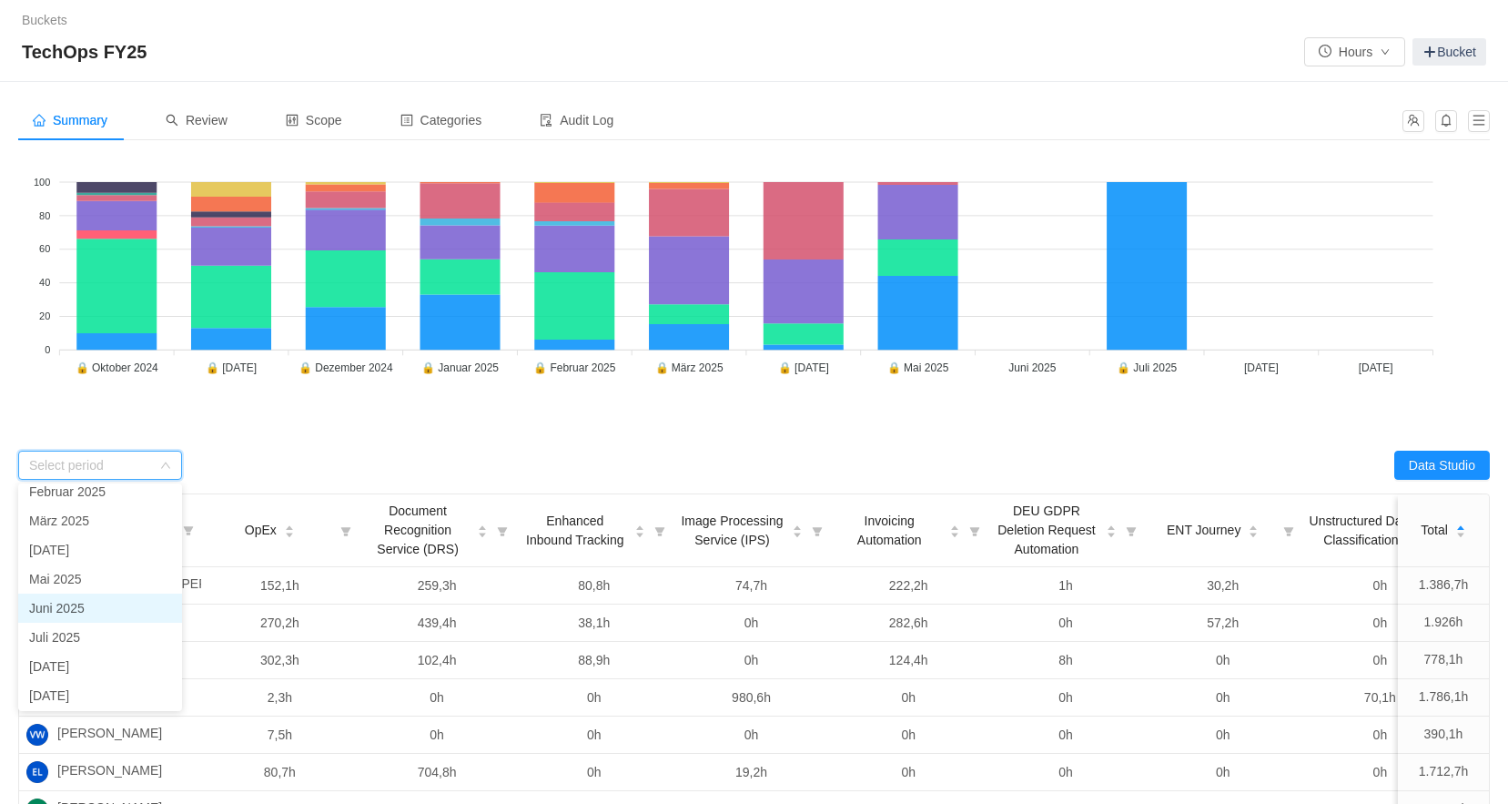
scroll to position [129, 0]
click at [90, 659] on li "[DATE]" at bounding box center [100, 663] width 164 height 29
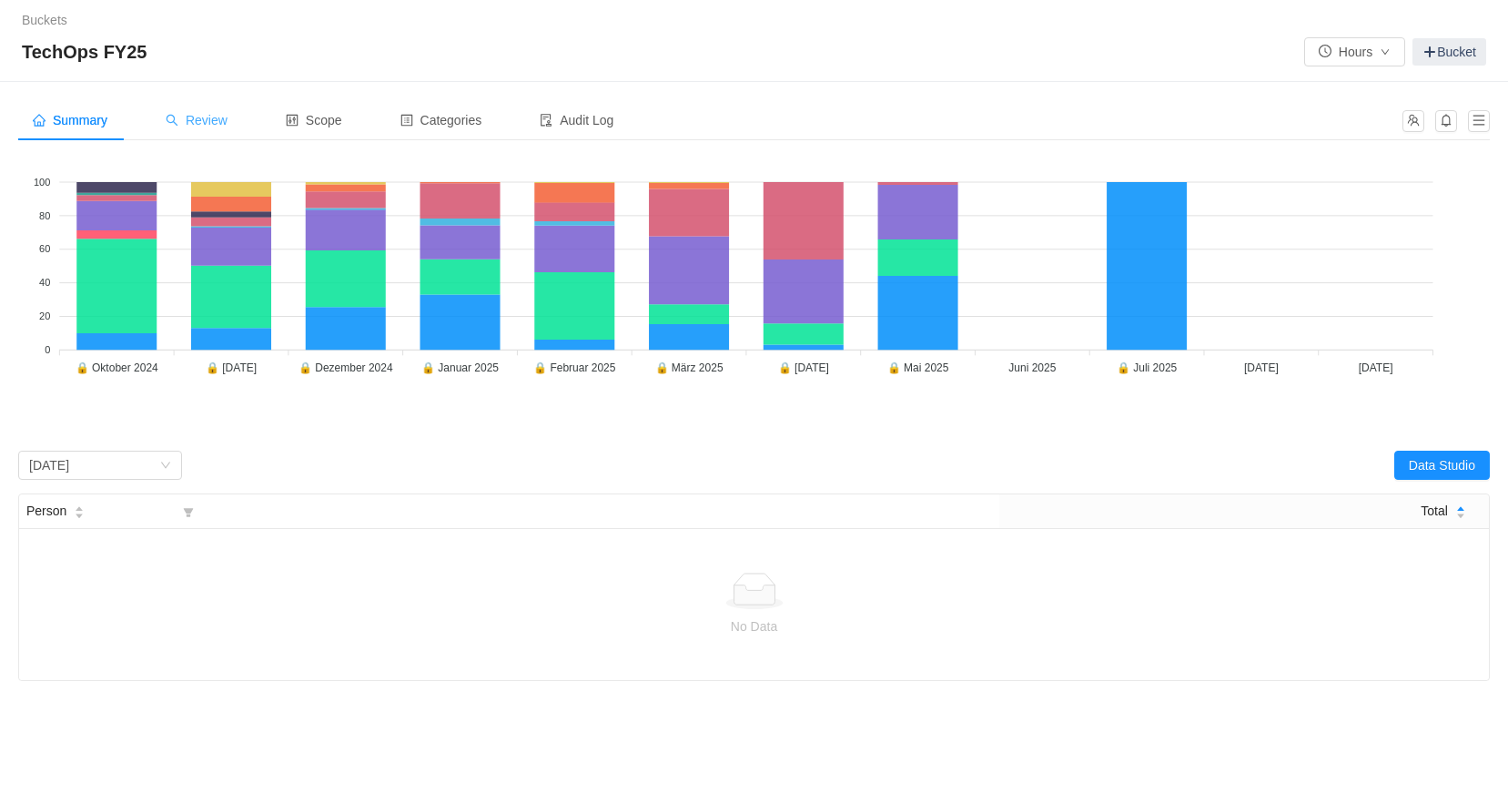
click at [215, 121] on span "Review" at bounding box center [197, 120] width 62 height 15
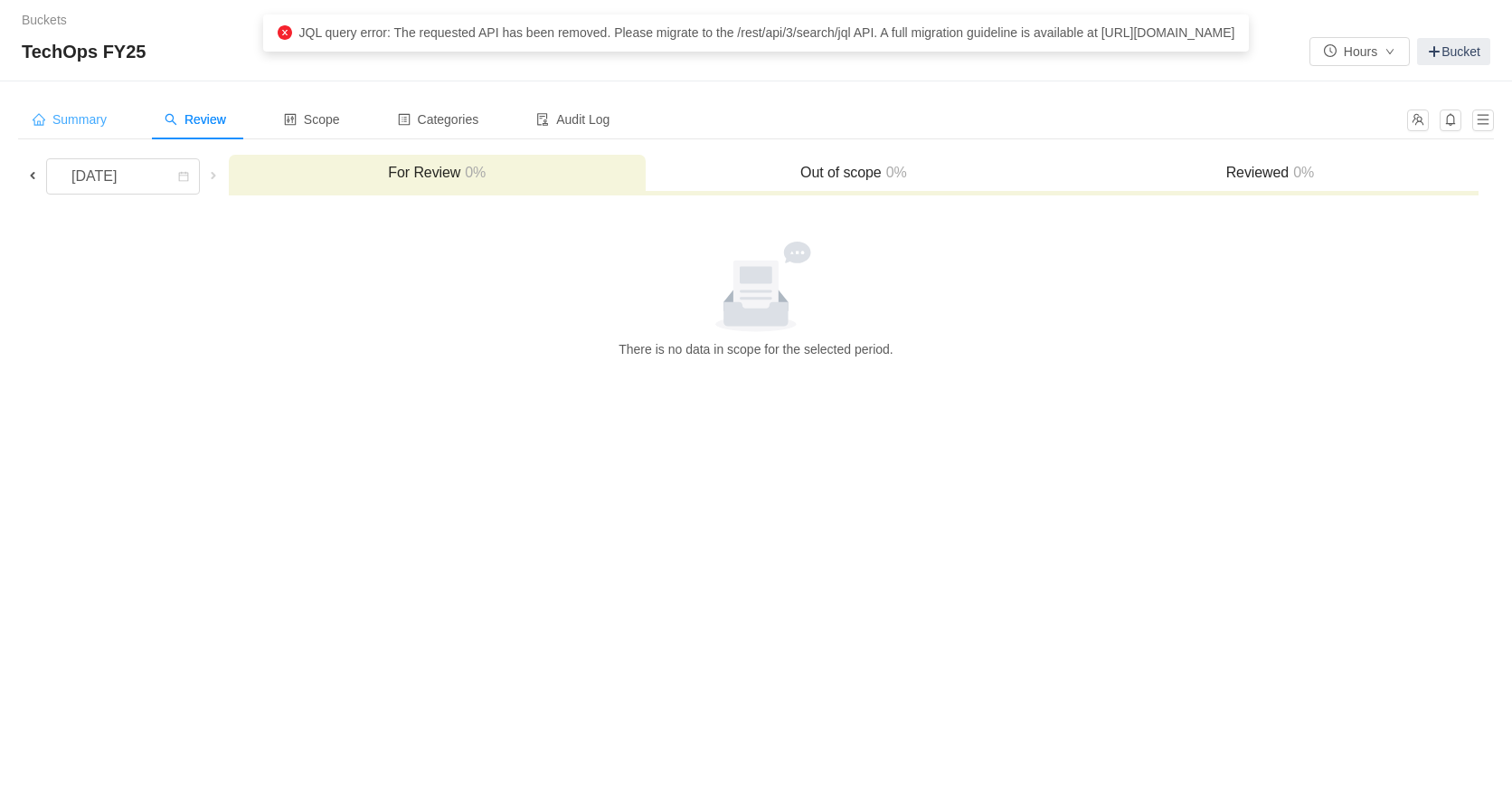
click at [65, 118] on span "Summary" at bounding box center [70, 119] width 75 height 15
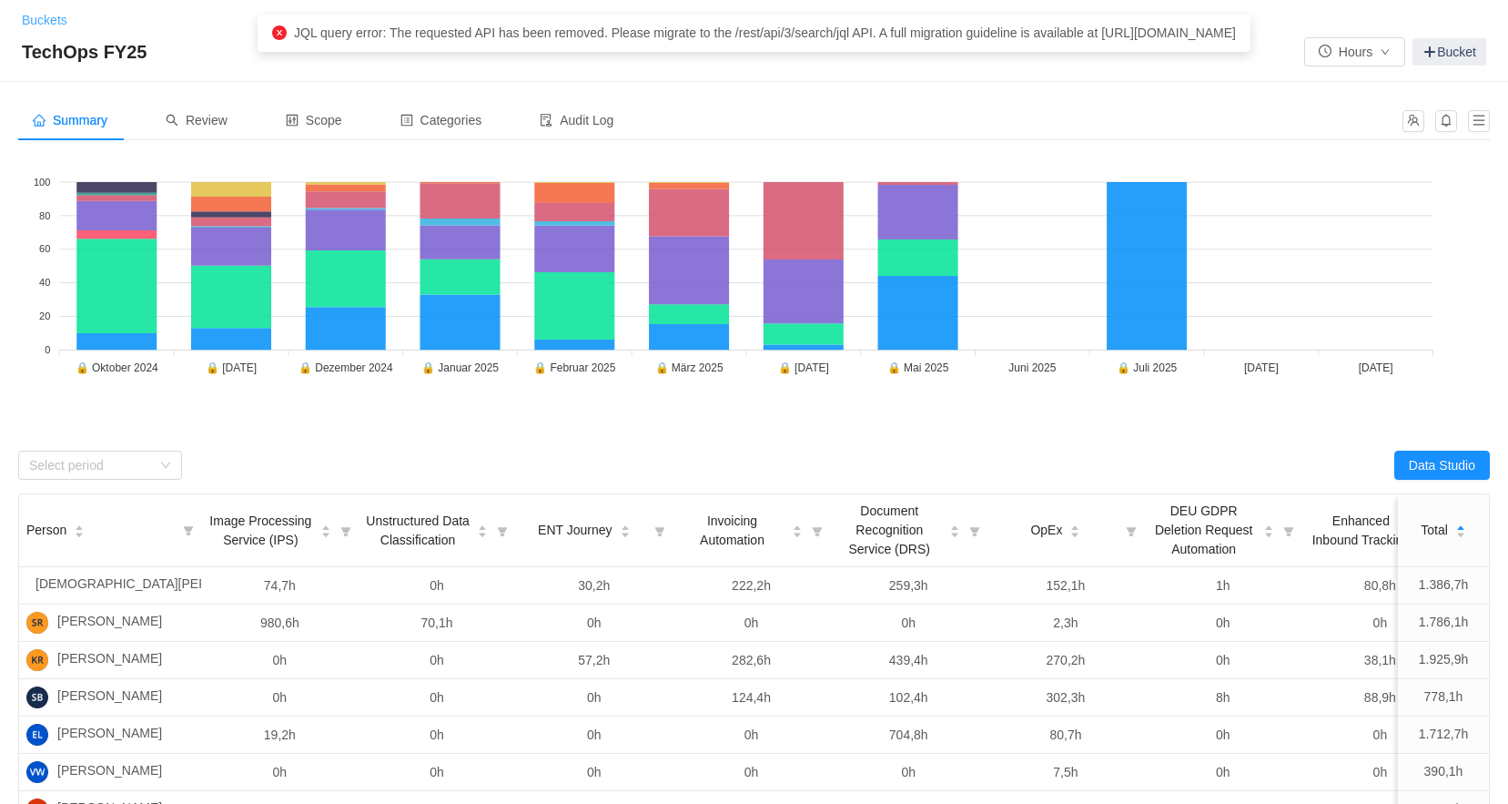
click at [50, 23] on link "Buckets" at bounding box center [45, 20] width 46 height 15
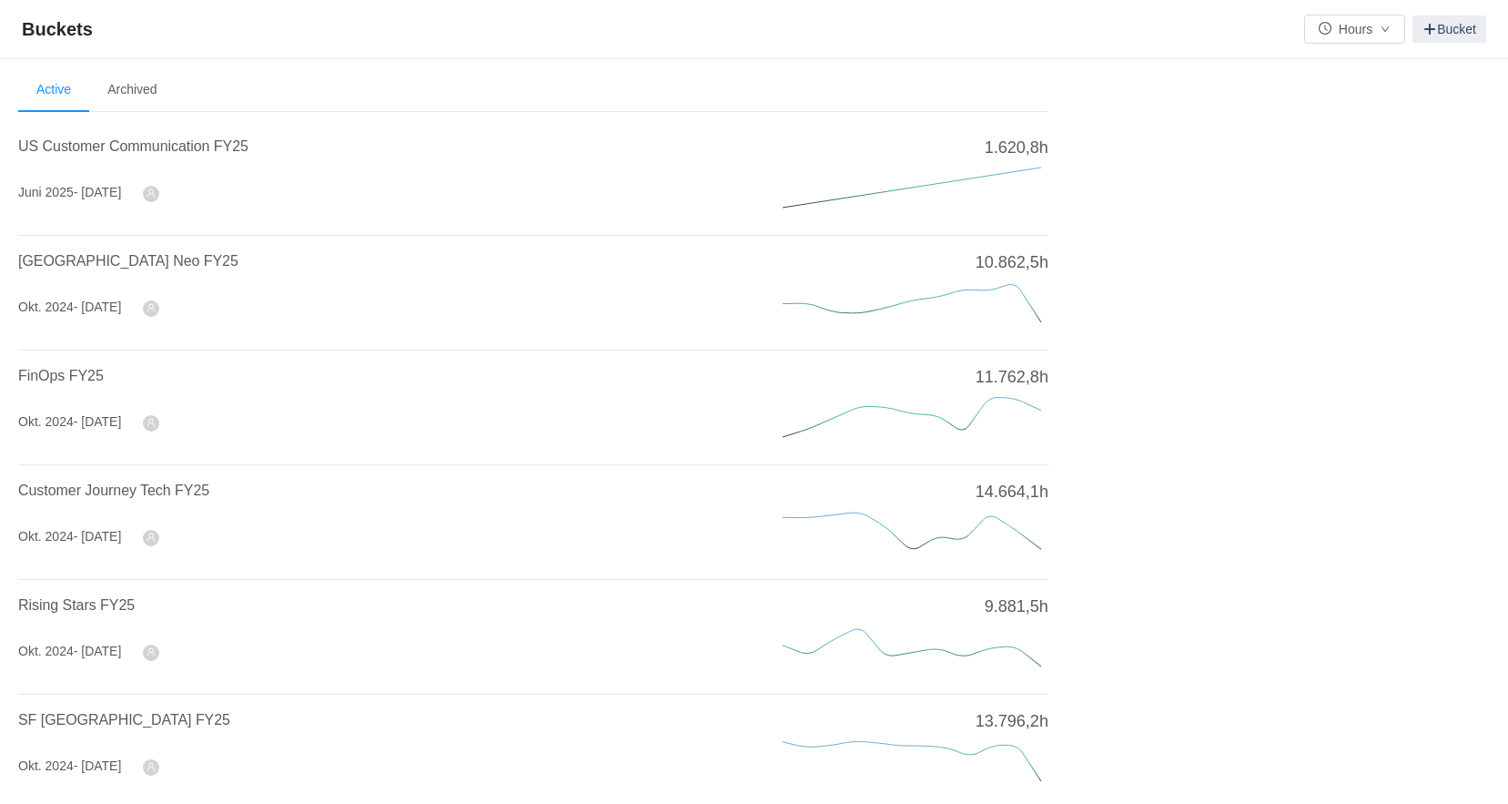
drag, startPoint x: 102, startPoint y: 265, endPoint x: 101, endPoint y: 274, distance: 9.1
click at [100, 266] on span "[GEOGRAPHIC_DATA] Neo FY25" at bounding box center [128, 260] width 220 height 15
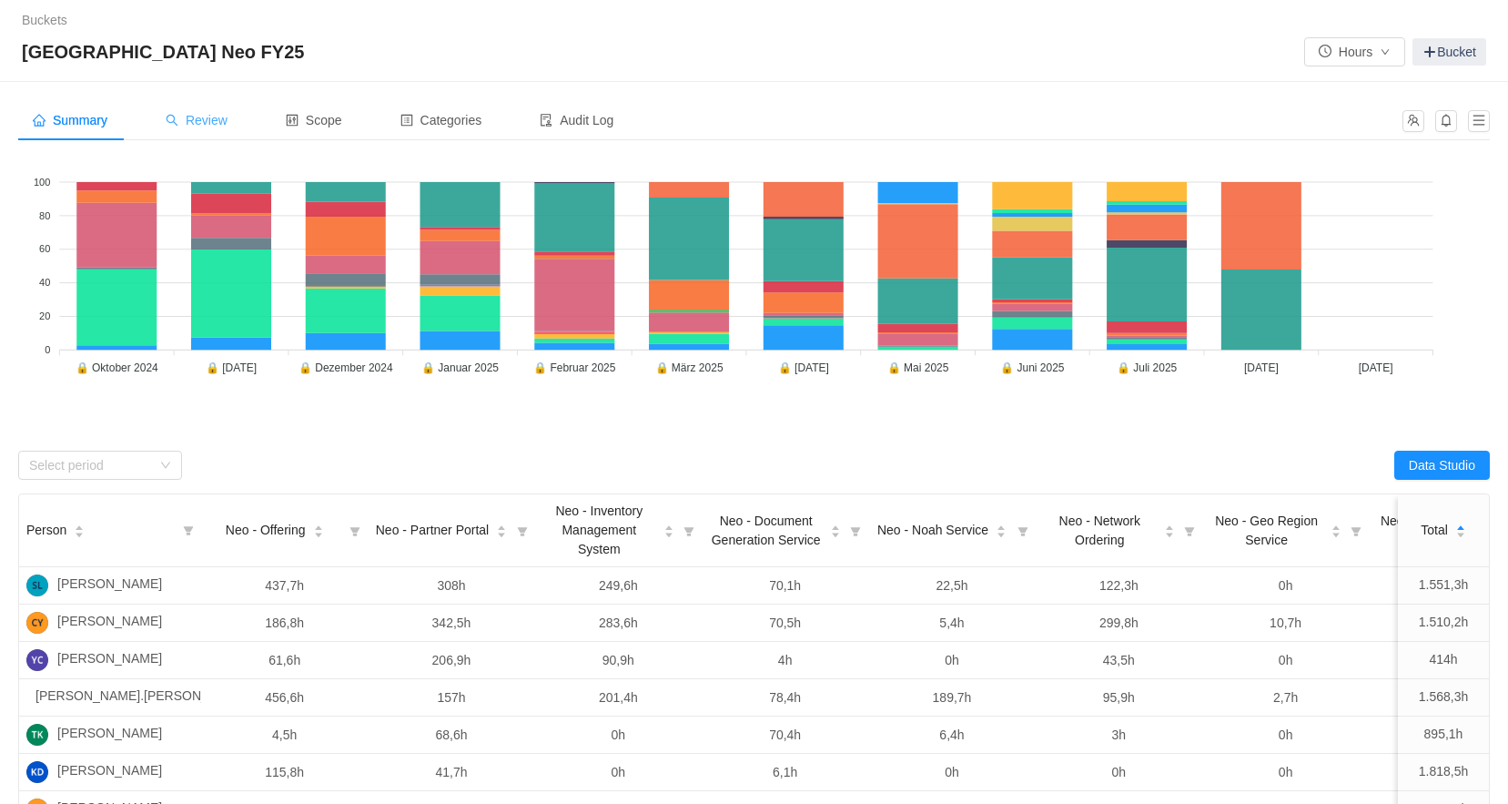
click at [202, 133] on div "Review" at bounding box center [196, 120] width 91 height 41
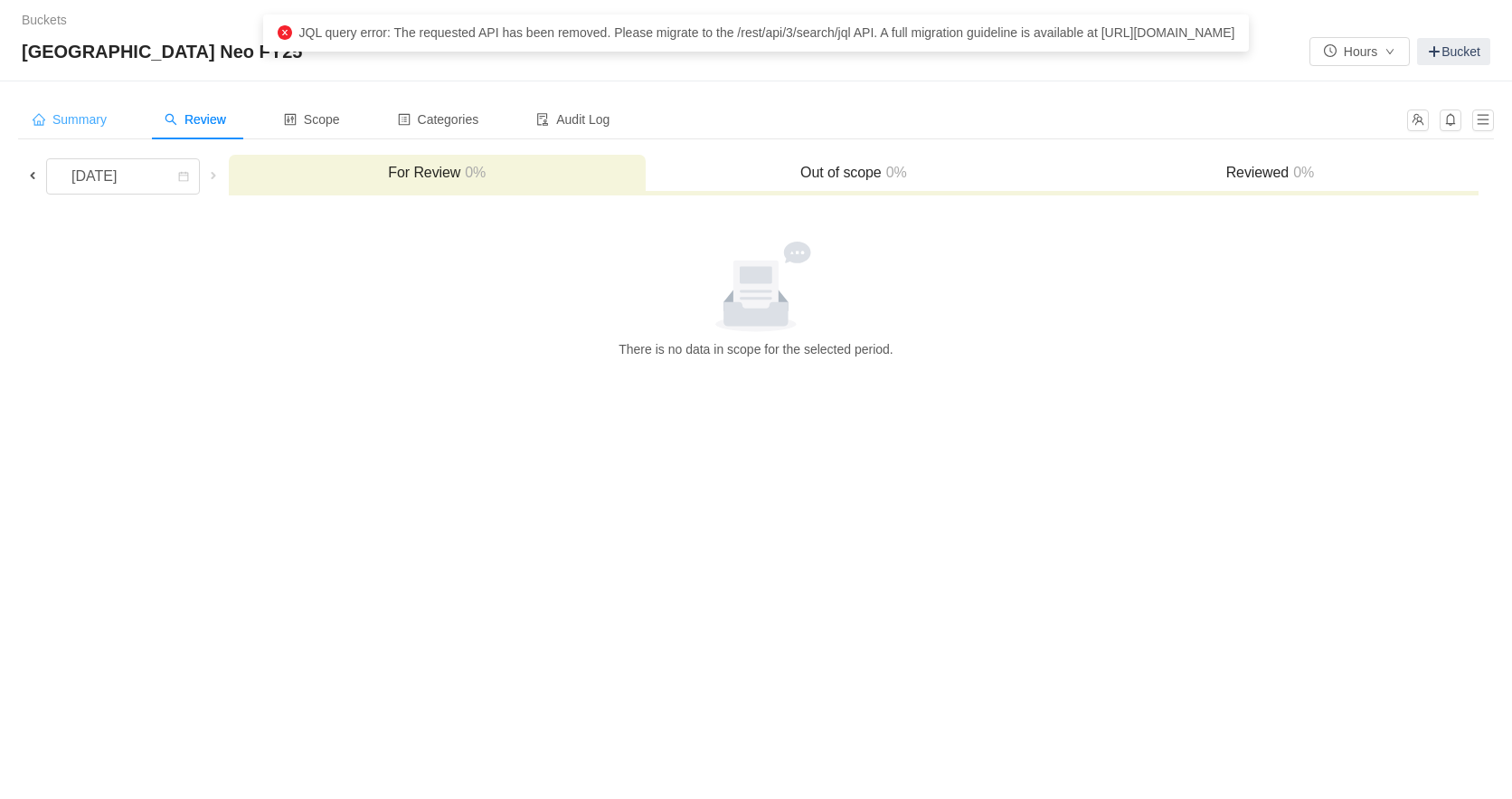
click at [69, 121] on span "Summary" at bounding box center [70, 119] width 75 height 15
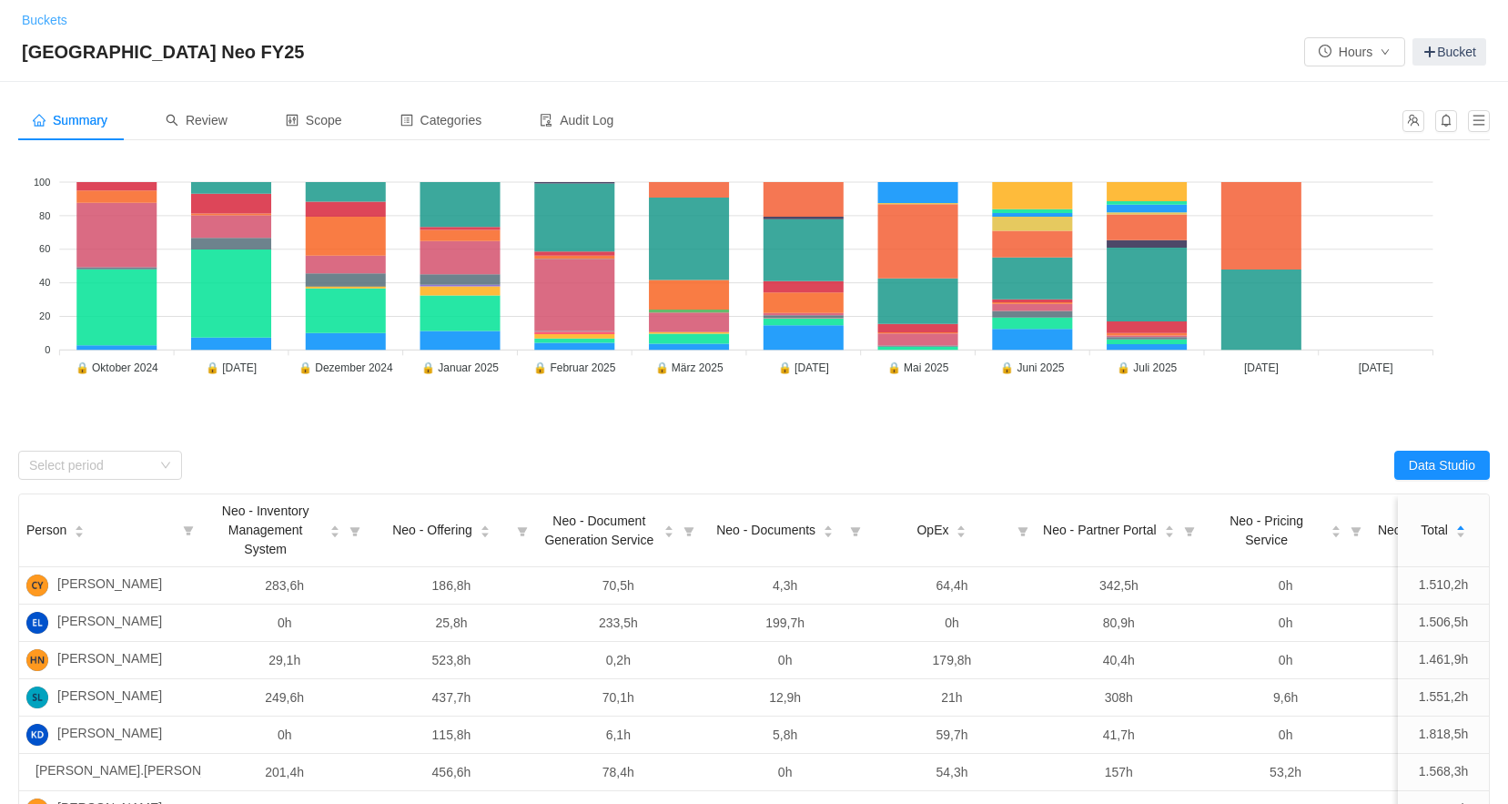
click at [30, 25] on link "Buckets" at bounding box center [45, 20] width 46 height 15
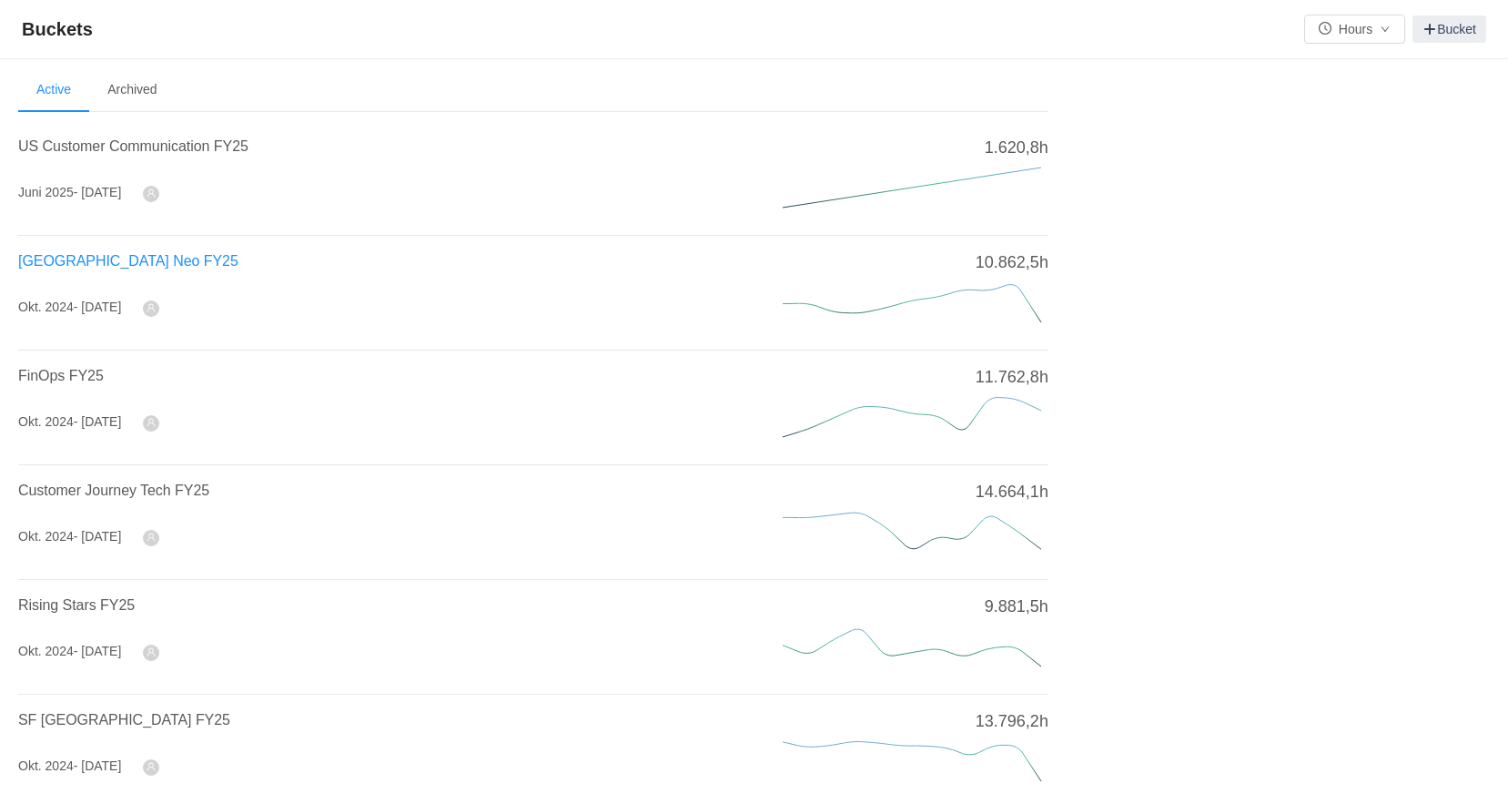
click at [100, 260] on span "[GEOGRAPHIC_DATA] Neo FY25" at bounding box center [128, 260] width 220 height 15
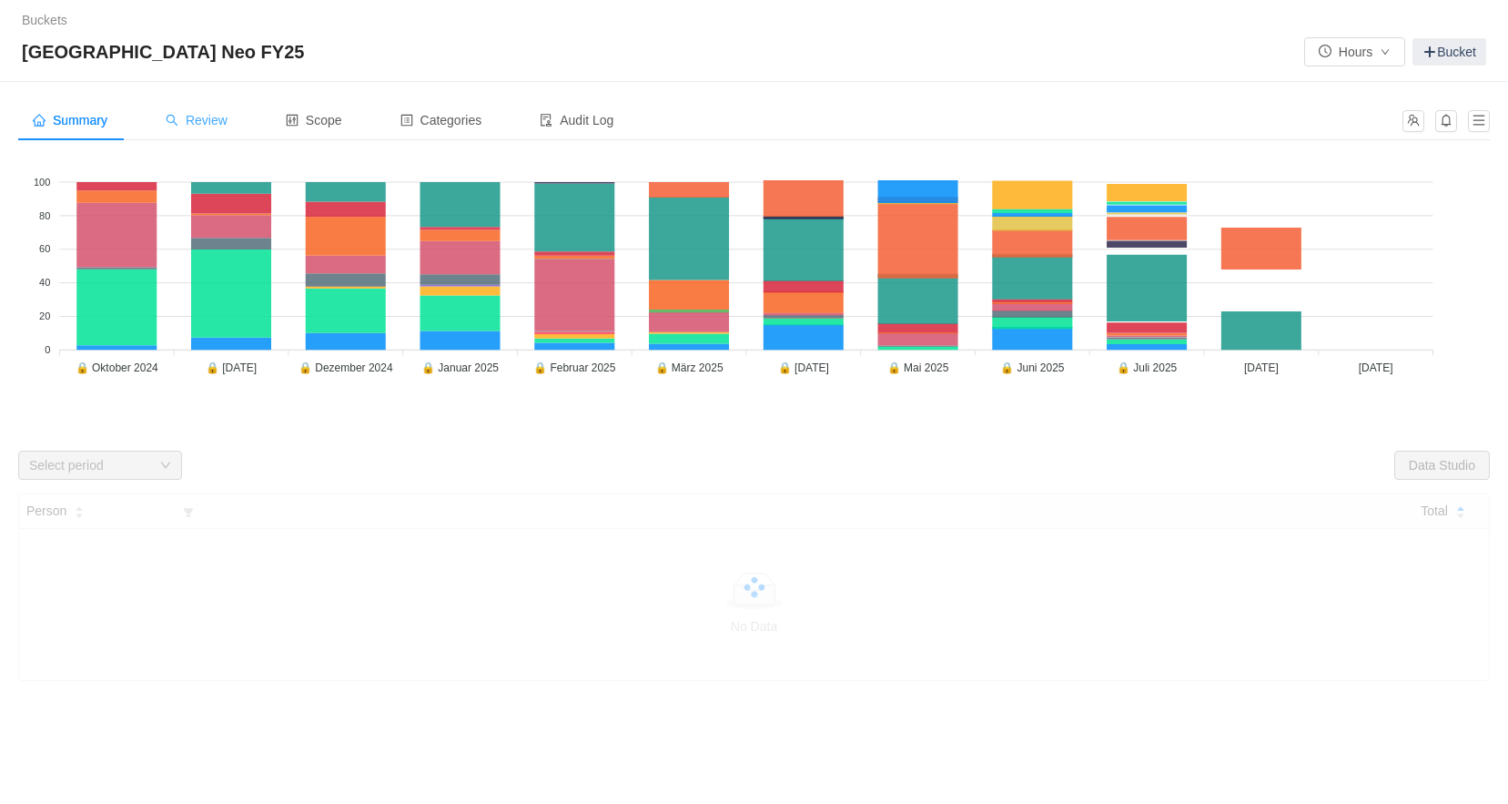
click at [204, 133] on div "Review" at bounding box center [196, 120] width 91 height 41
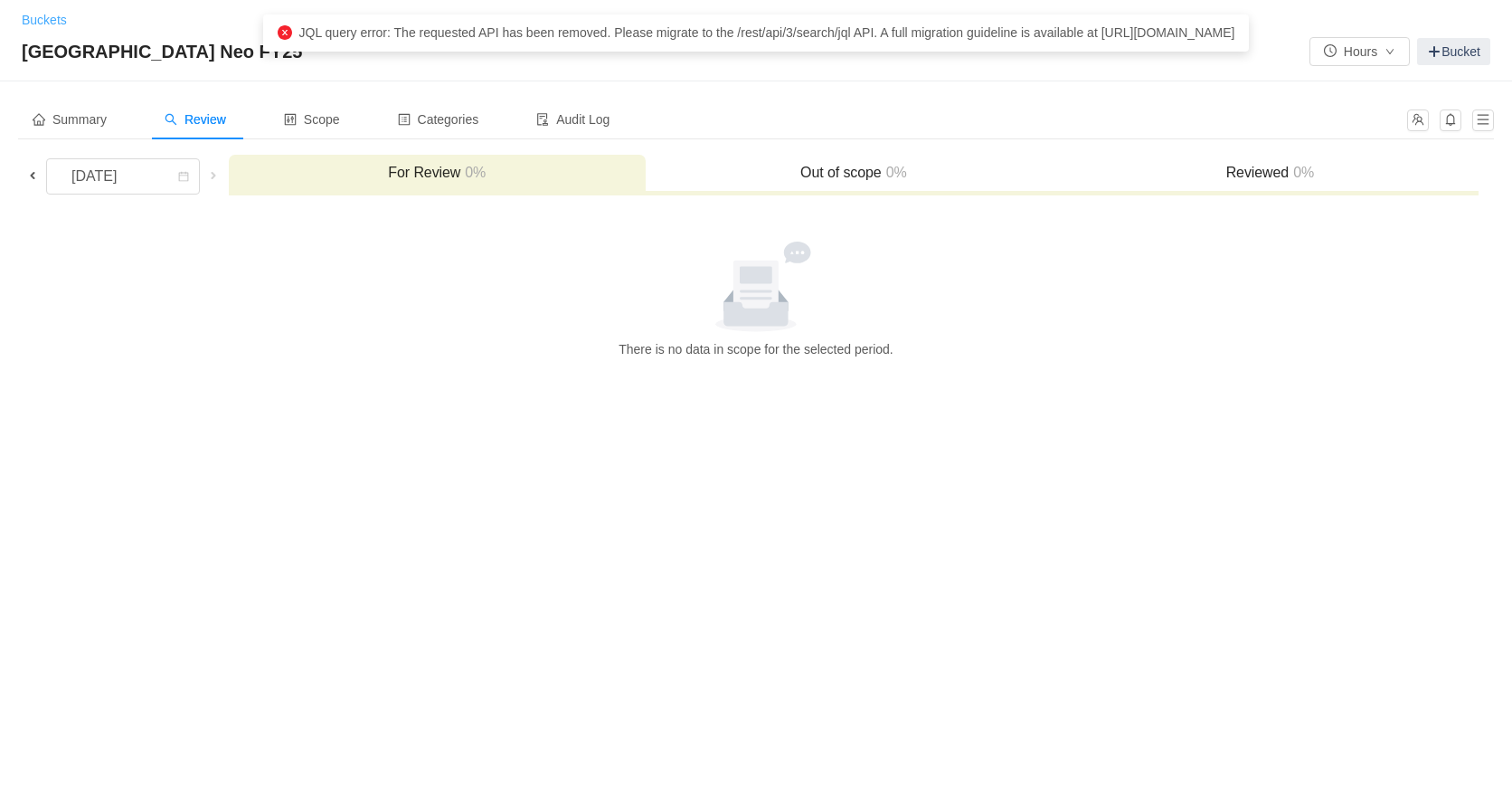
click at [33, 21] on link "Buckets" at bounding box center [45, 20] width 46 height 15
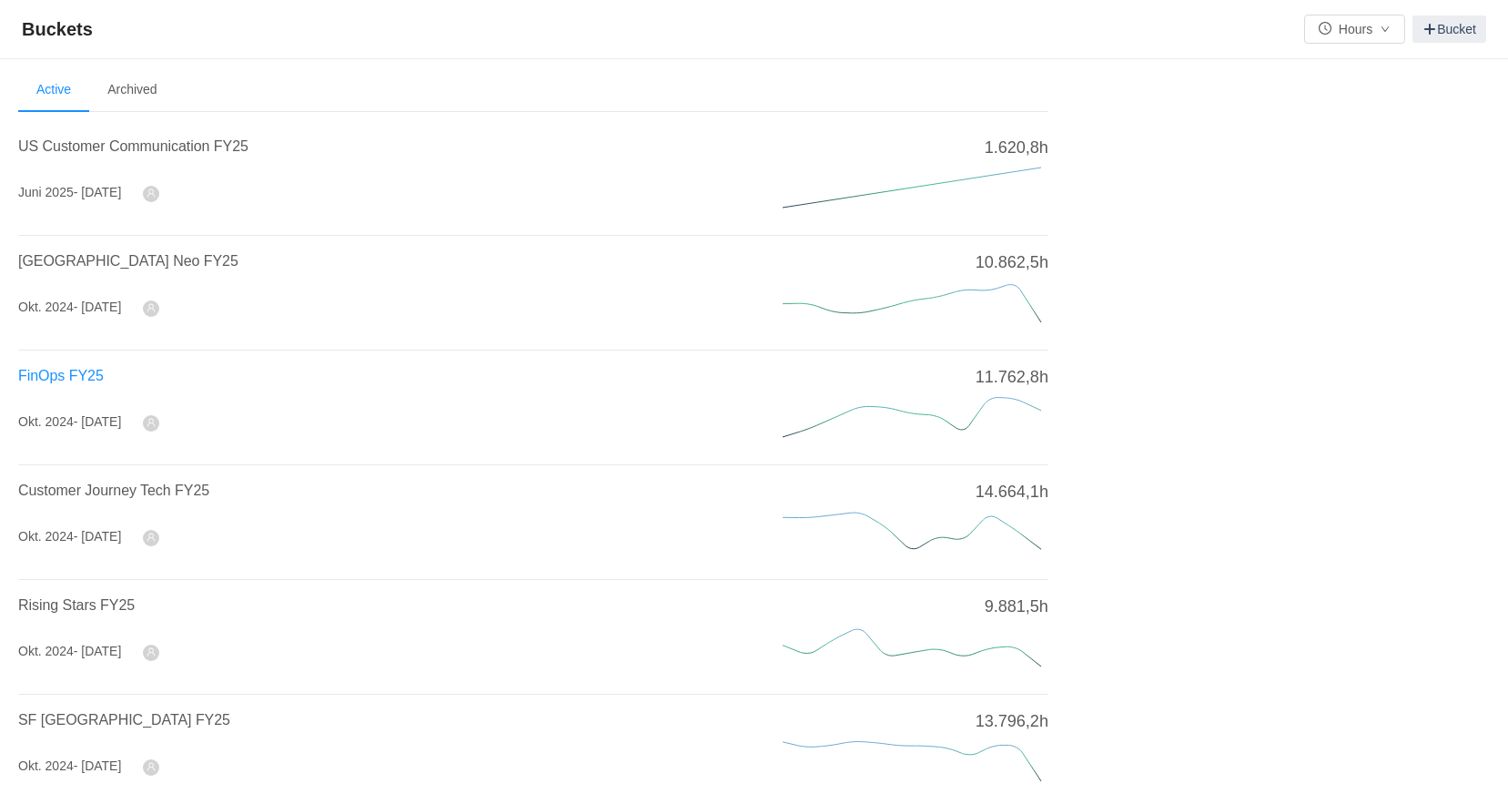
click at [70, 373] on span "FinOps FY25" at bounding box center [61, 375] width 86 height 15
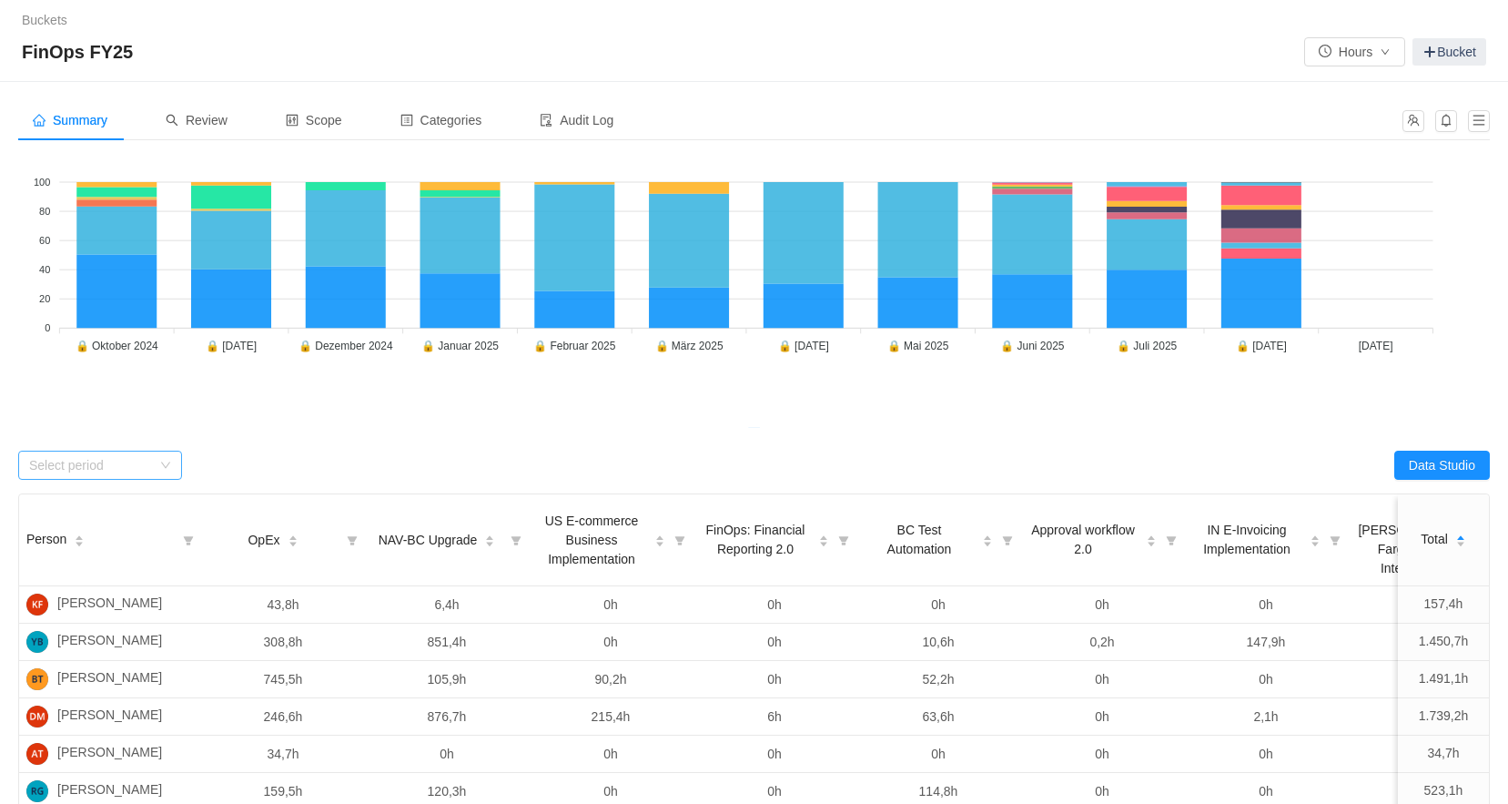
click at [114, 470] on div "Select period" at bounding box center [90, 465] width 122 height 18
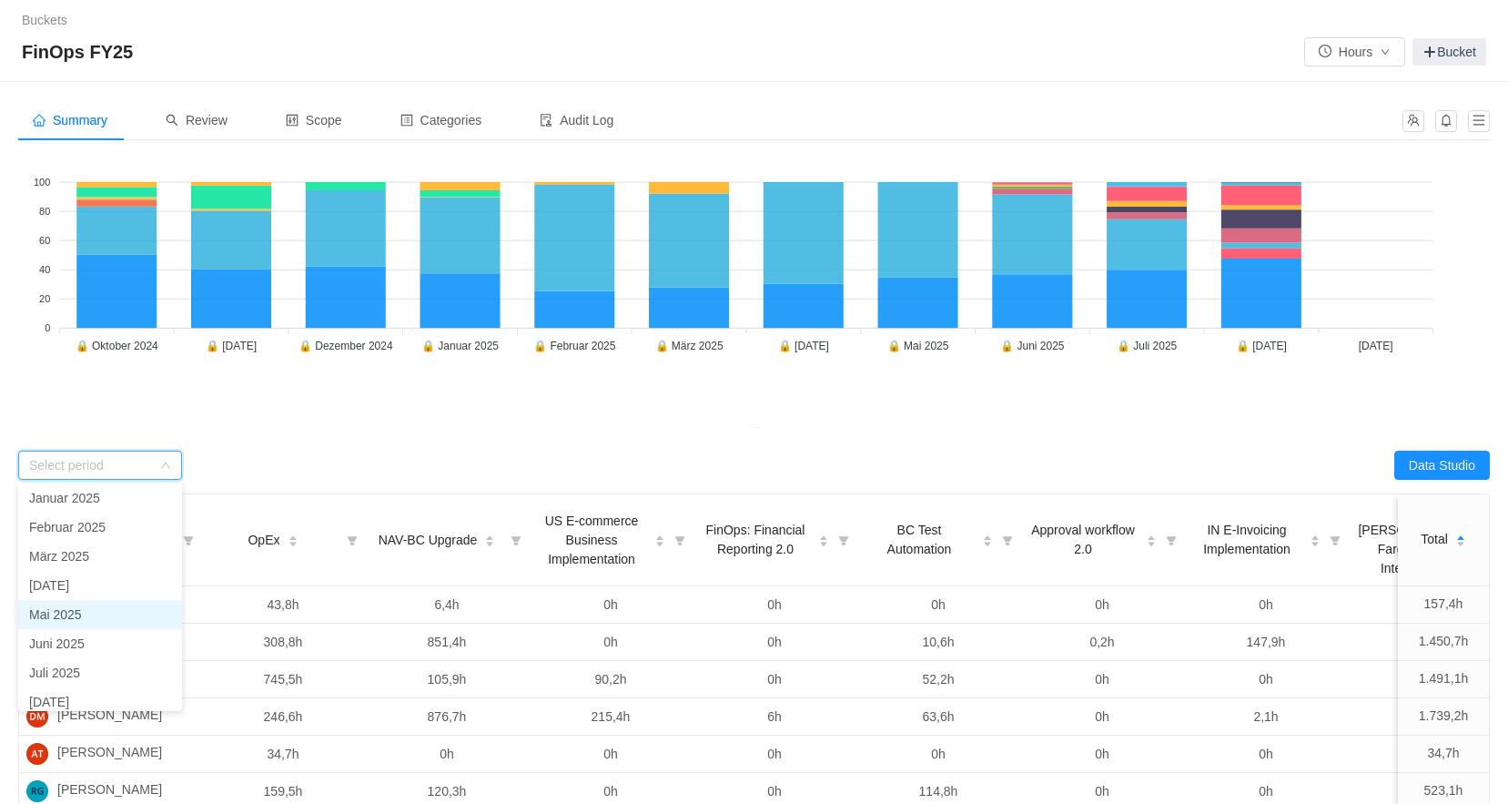
scroll to position [129, 0]
click at [86, 662] on li "[DATE]" at bounding box center [100, 663] width 164 height 29
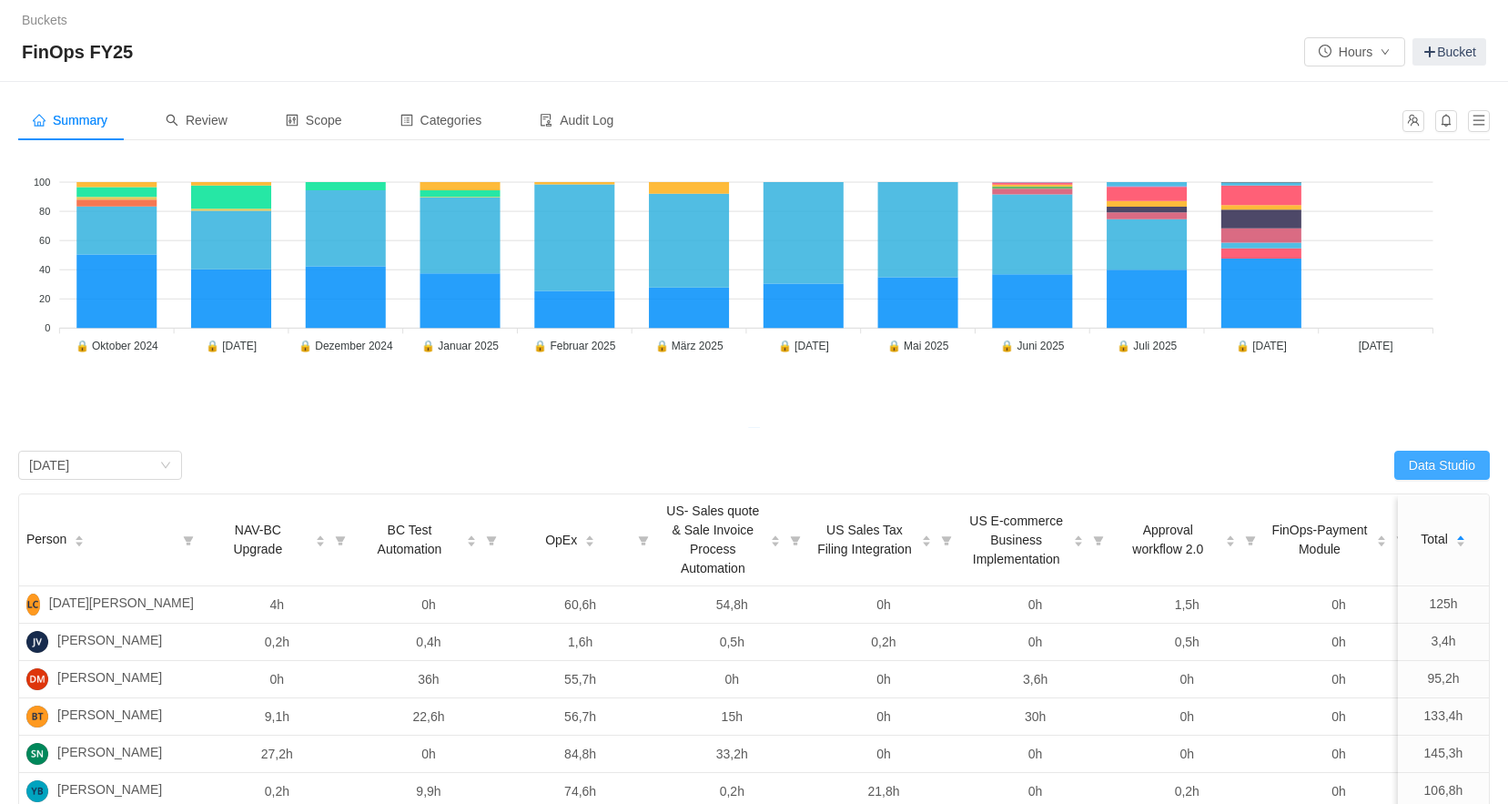
click at [1424, 467] on button "Data Studio" at bounding box center [1442, 464] width 96 height 29
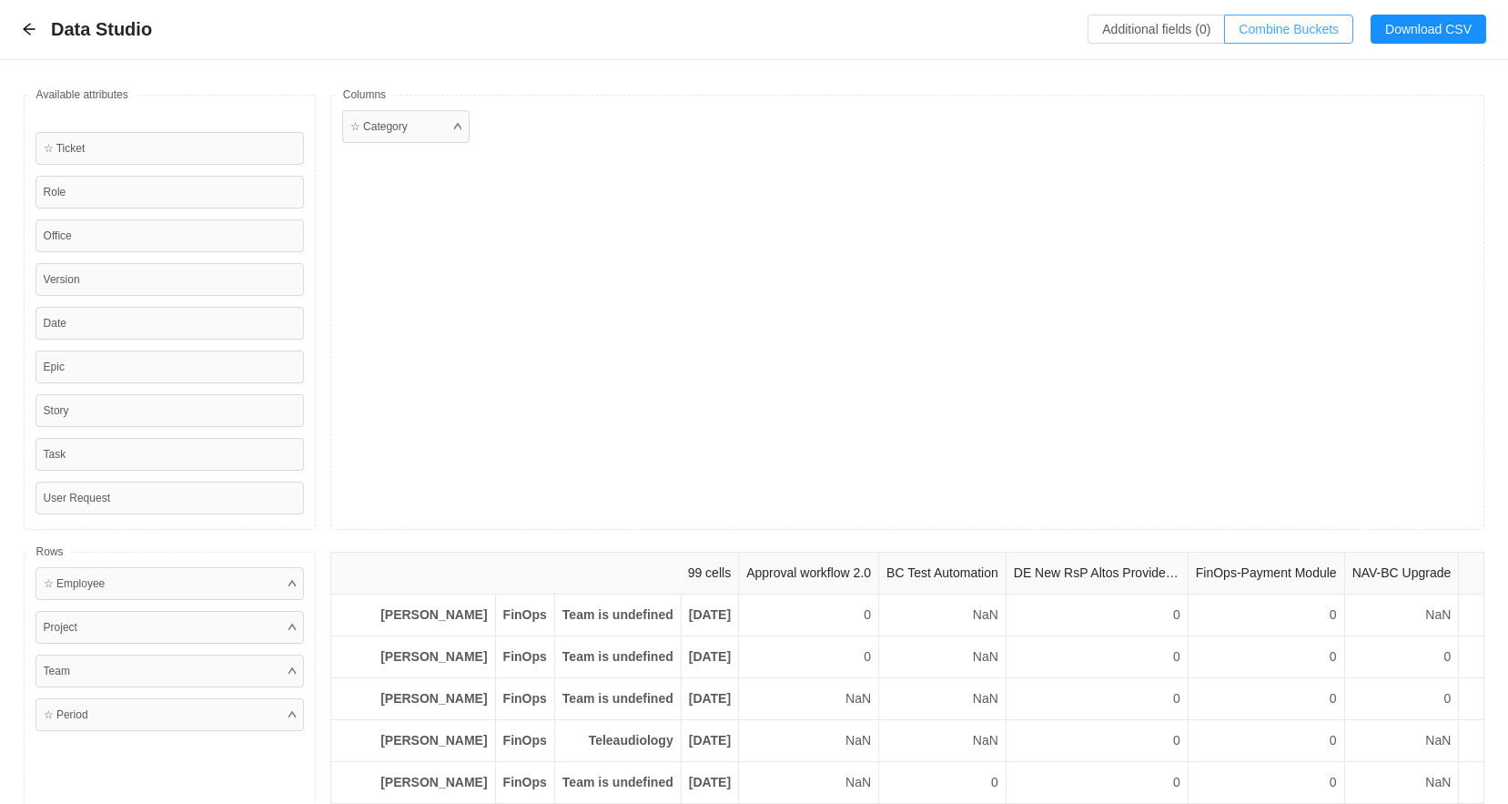
click at [1310, 34] on button "Combine Buckets (0)" at bounding box center [1288, 29] width 129 height 29
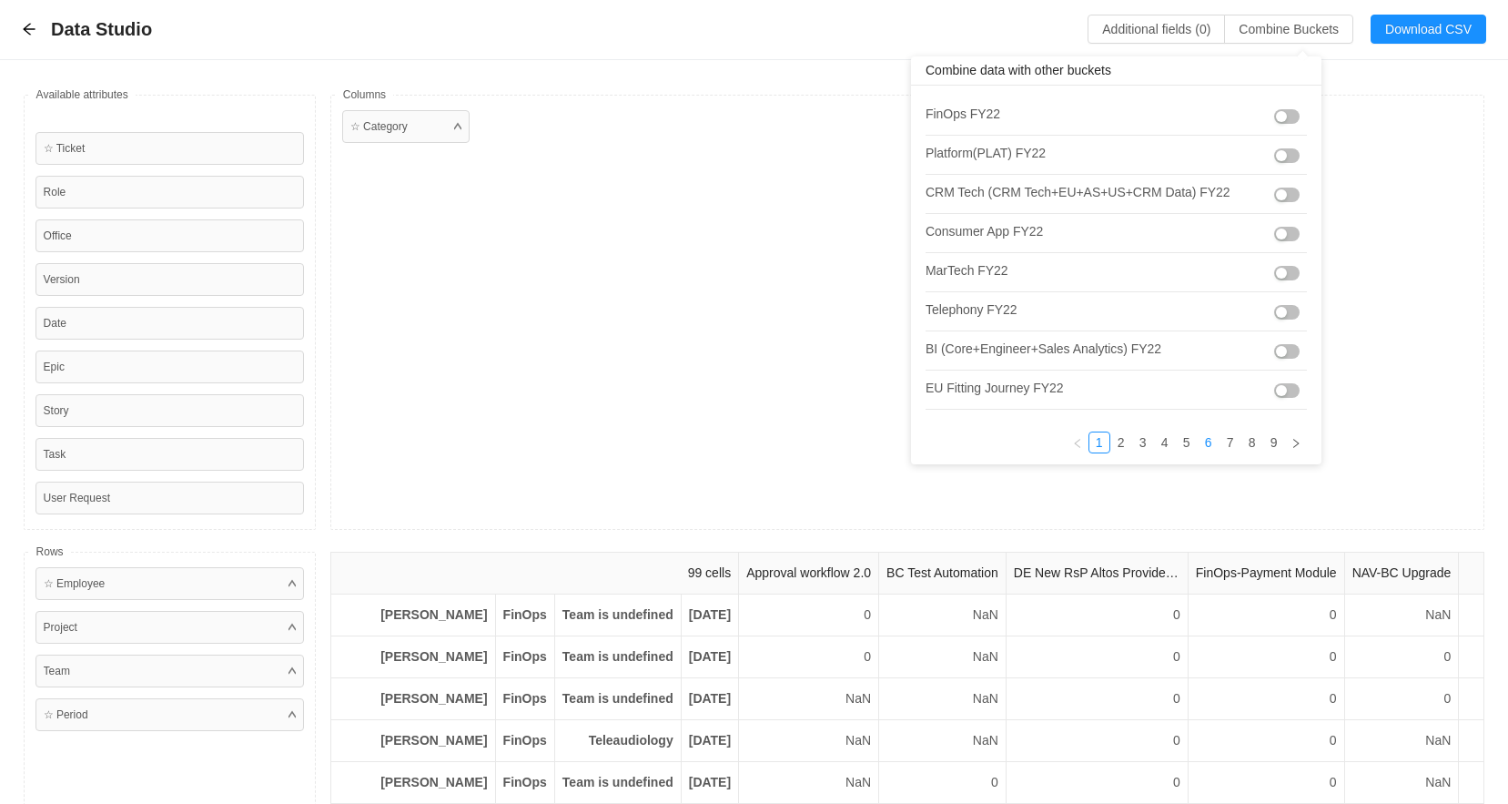
click at [1198, 448] on link "6" at bounding box center [1208, 442] width 20 height 20
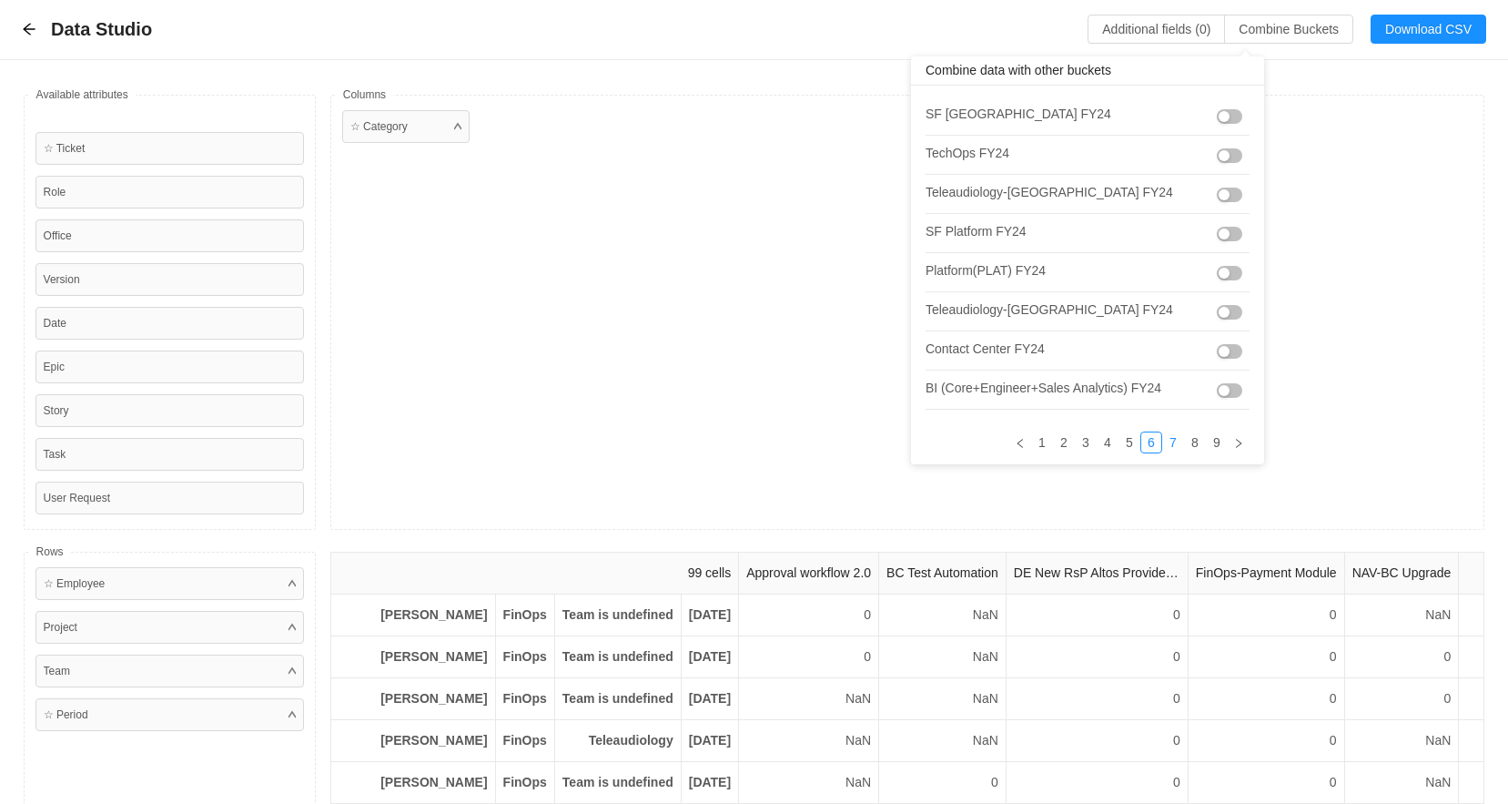
click at [1163, 450] on link "7" at bounding box center [1173, 442] width 20 height 20
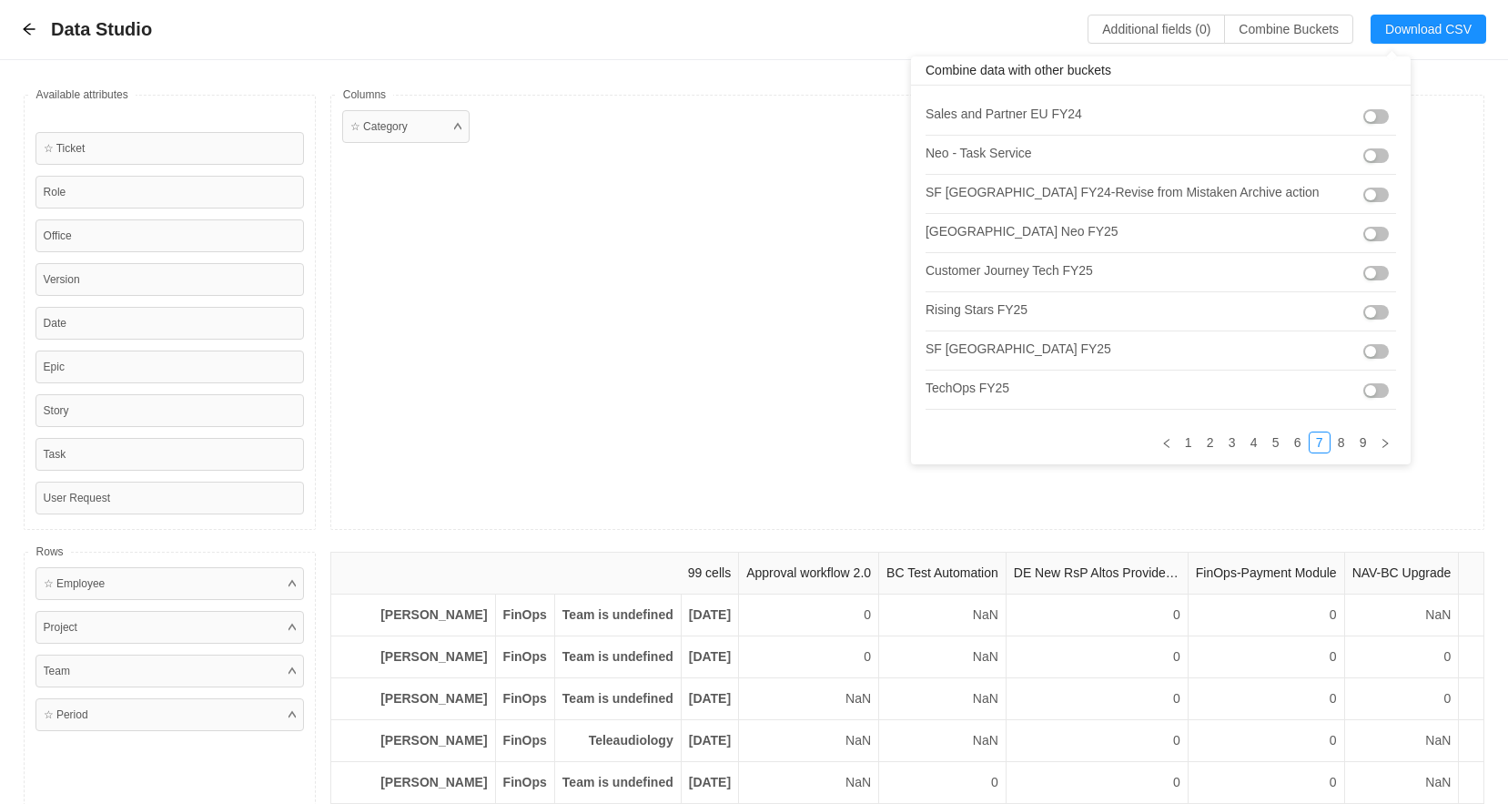
click at [1363, 275] on button "button" at bounding box center [1375, 273] width 25 height 15
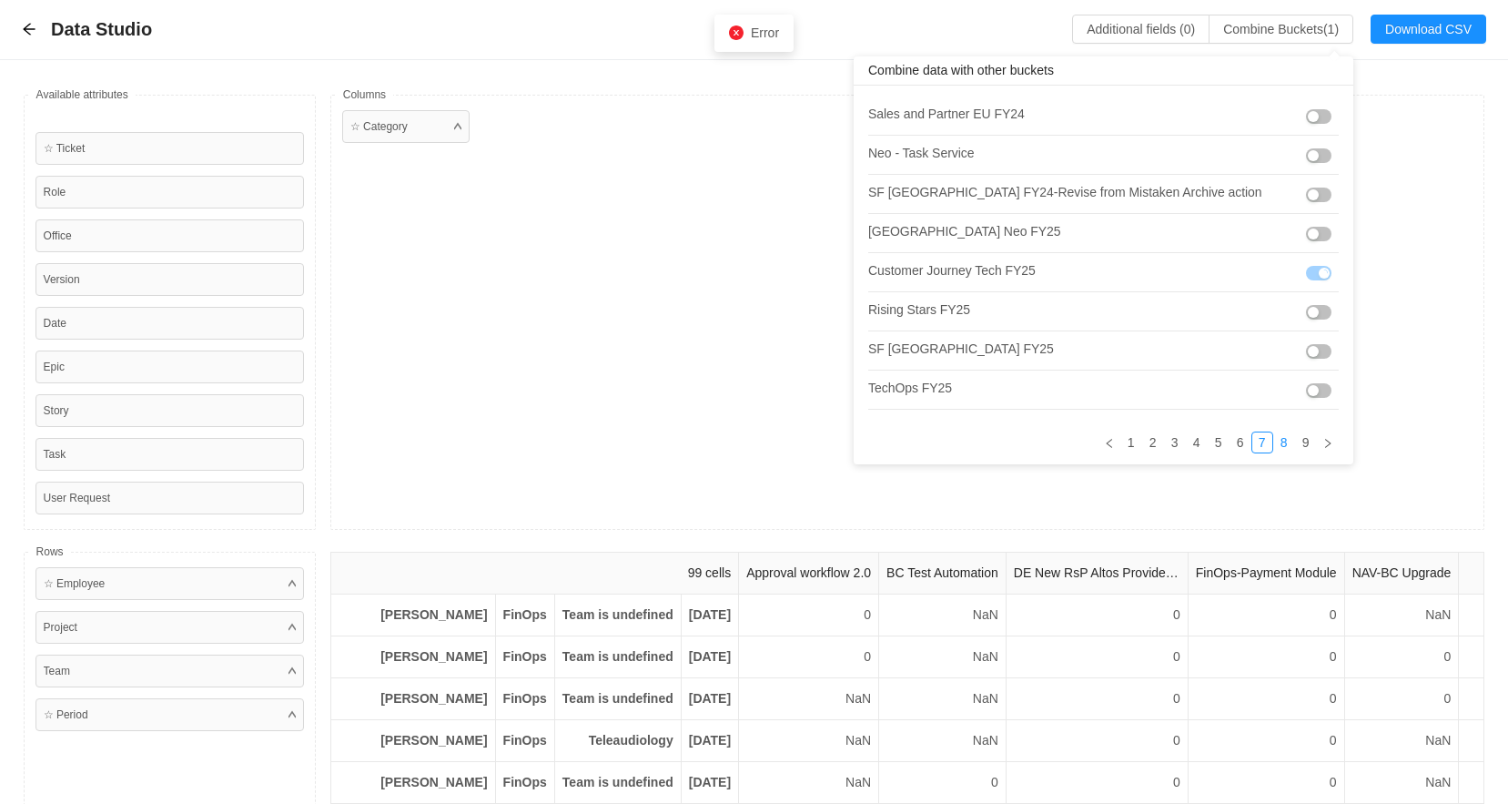
click at [1274, 445] on link "8" at bounding box center [1284, 442] width 20 height 20
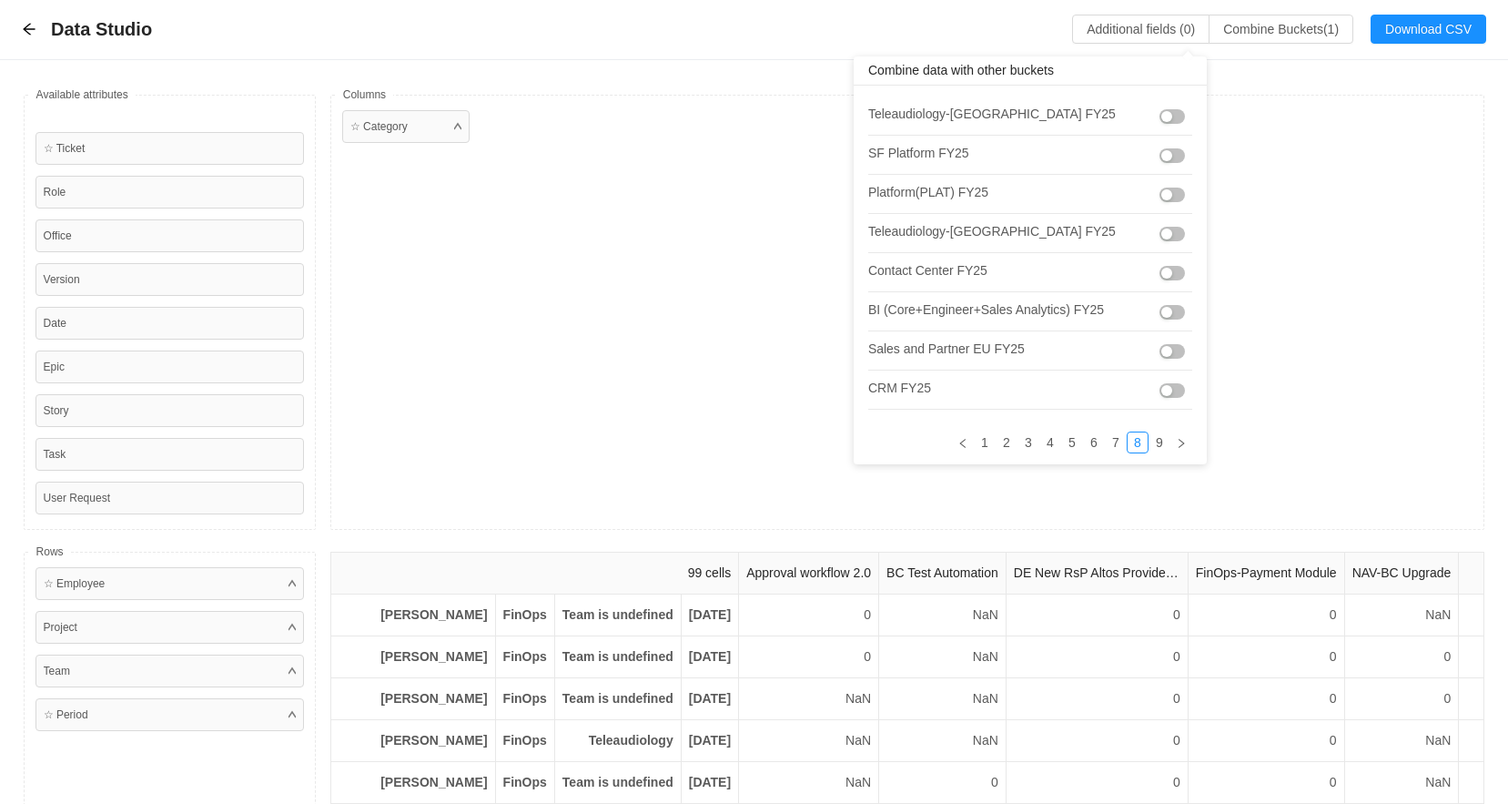
click at [1159, 117] on button "button" at bounding box center [1171, 116] width 25 height 15
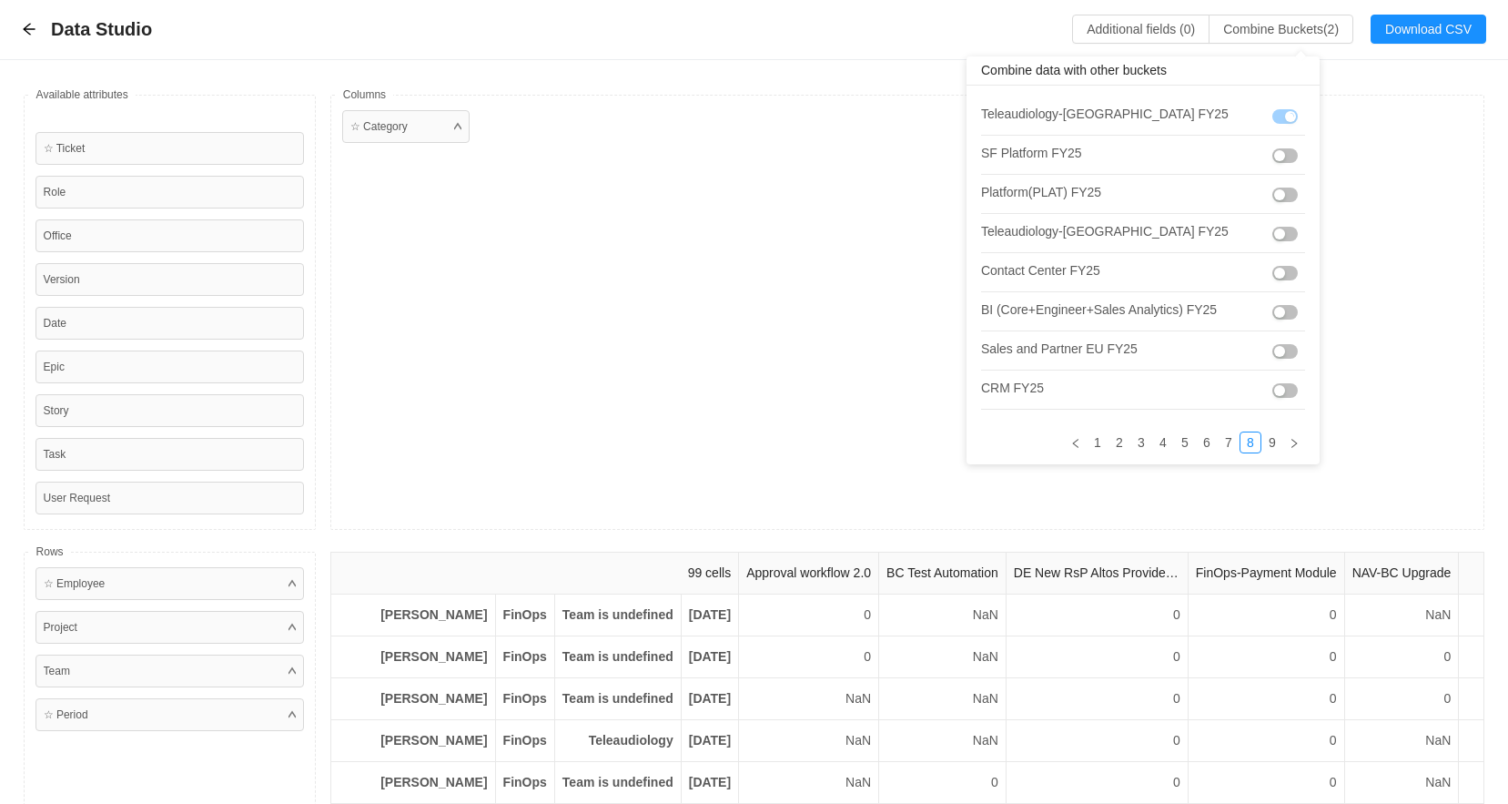
click at [1272, 162] on button "button" at bounding box center [1284, 155] width 25 height 15
click at [1272, 195] on button "button" at bounding box center [1284, 194] width 25 height 15
click at [1275, 278] on button "button" at bounding box center [1284, 273] width 25 height 15
click at [1273, 311] on button "button" at bounding box center [1284, 312] width 25 height 15
click at [1276, 356] on button "button" at bounding box center [1284, 351] width 25 height 15
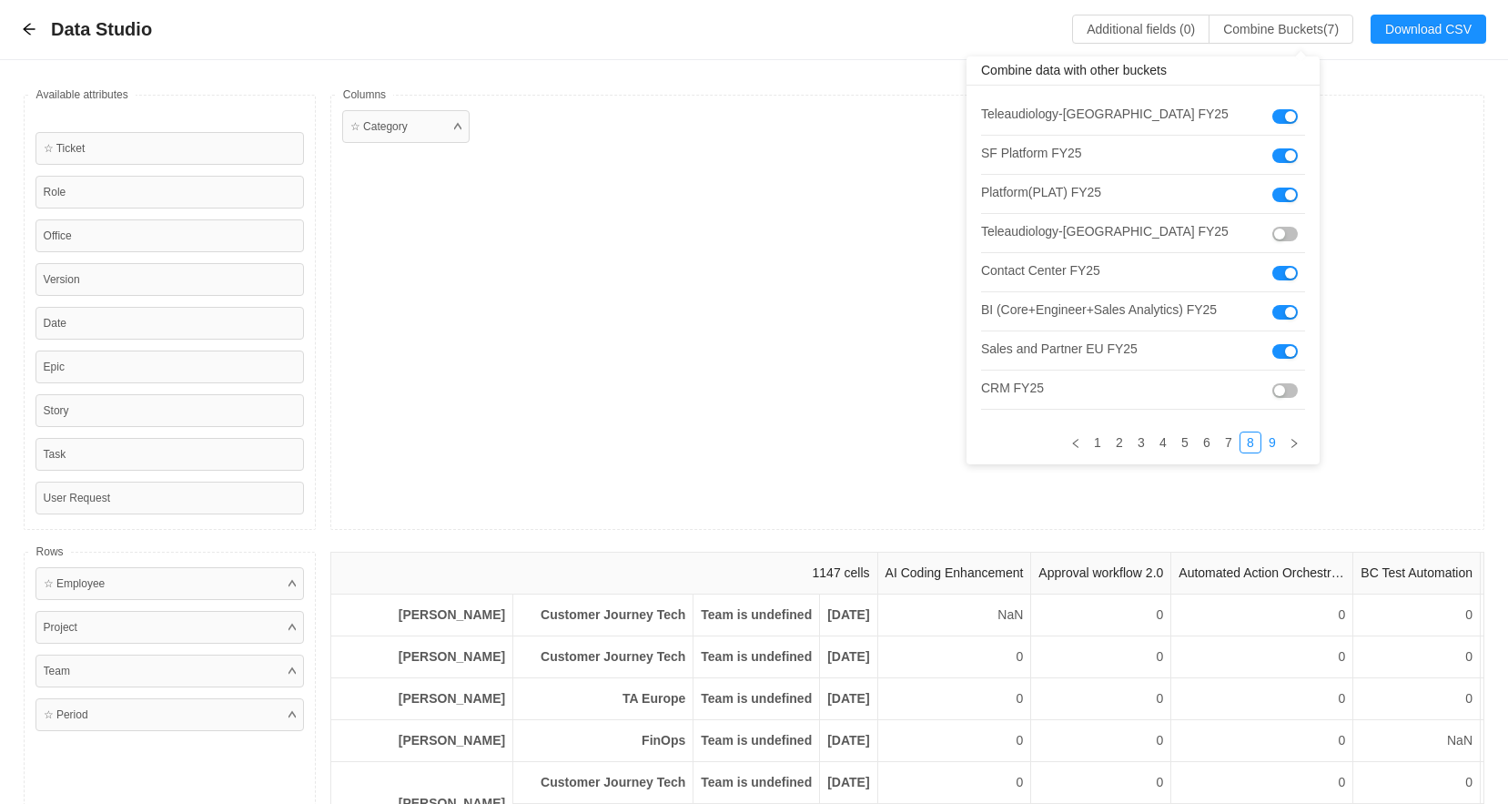
click at [1262, 447] on link "9" at bounding box center [1272, 442] width 20 height 20
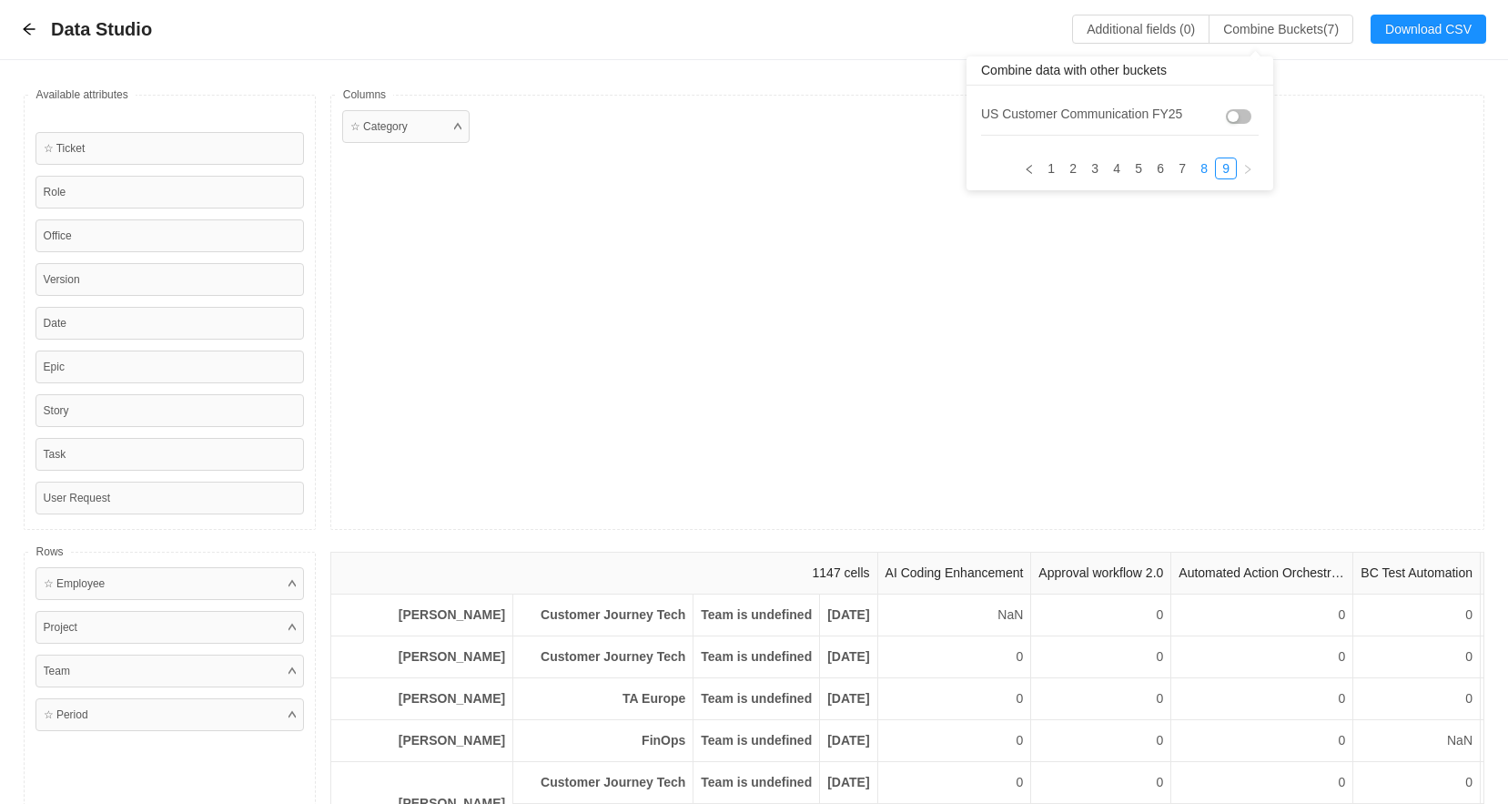
click at [1199, 167] on link "8" at bounding box center [1204, 168] width 20 height 20
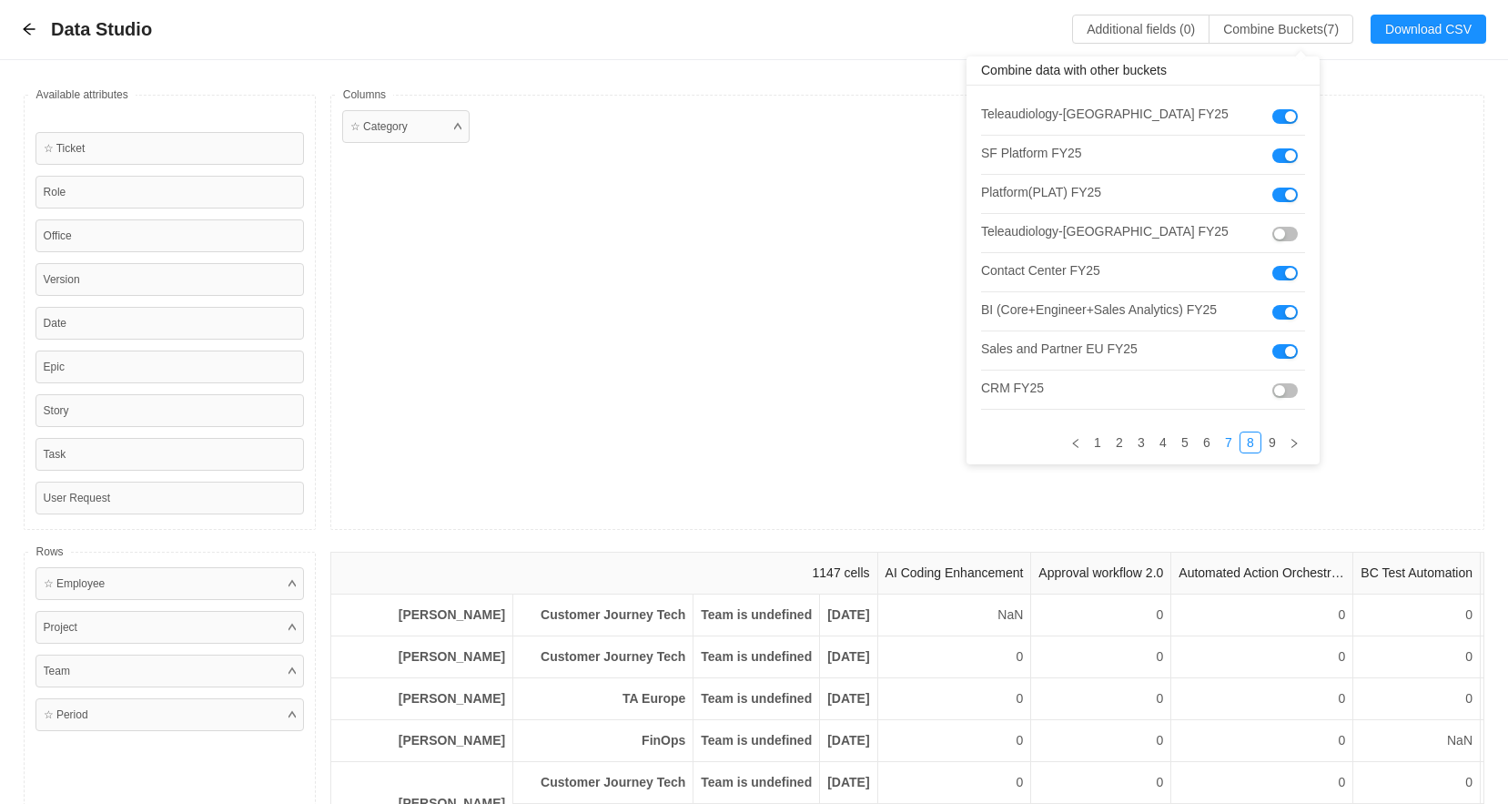
click at [1218, 449] on link "7" at bounding box center [1228, 442] width 20 height 20
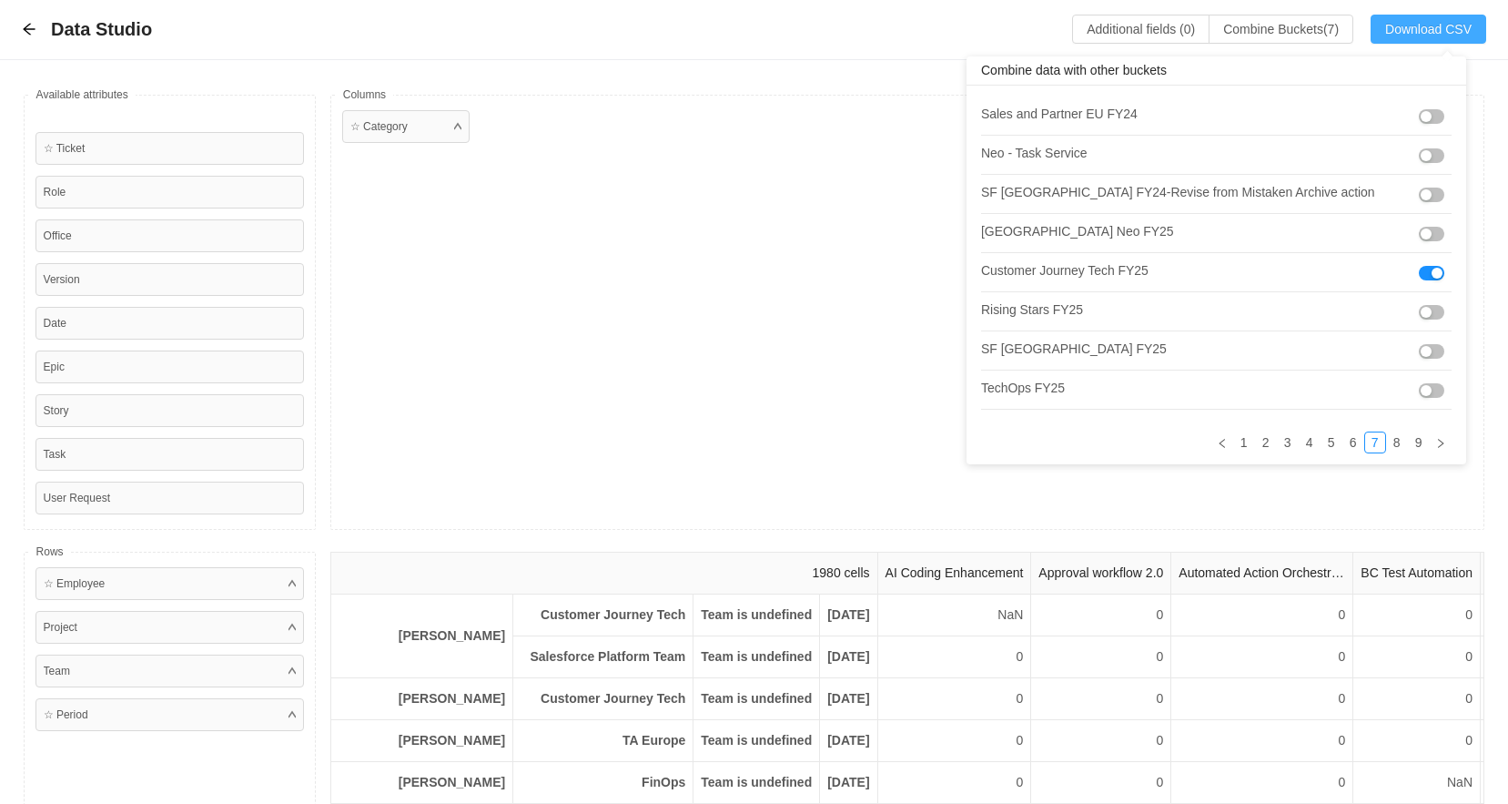
click at [1424, 25] on button "Download CSV" at bounding box center [1428, 29] width 116 height 29
